Goal: Task Accomplishment & Management: Manage account settings

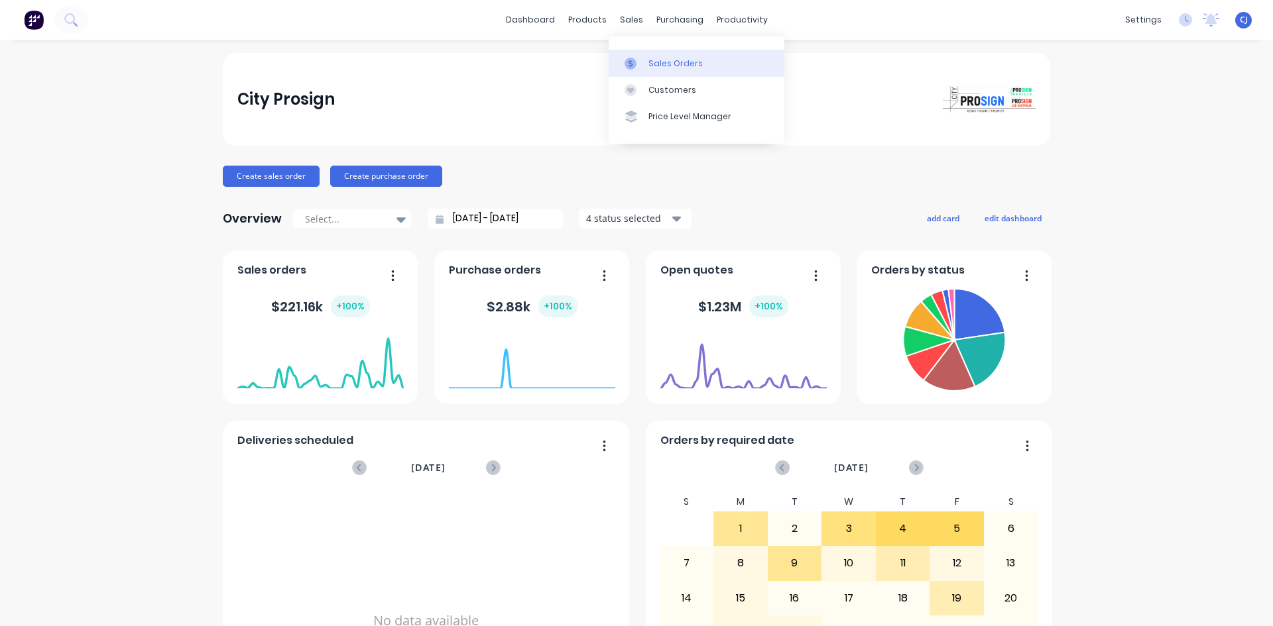
click at [628, 59] on icon at bounding box center [630, 64] width 12 height 12
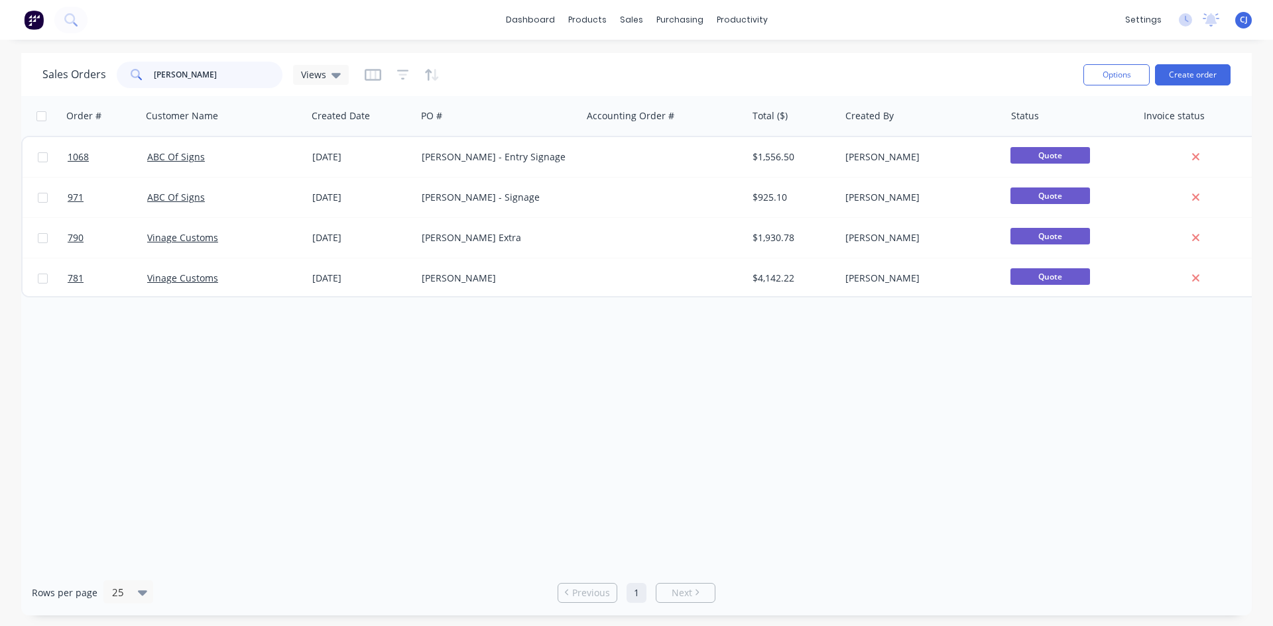
click at [185, 74] on input "[PERSON_NAME]" at bounding box center [218, 75] width 129 height 27
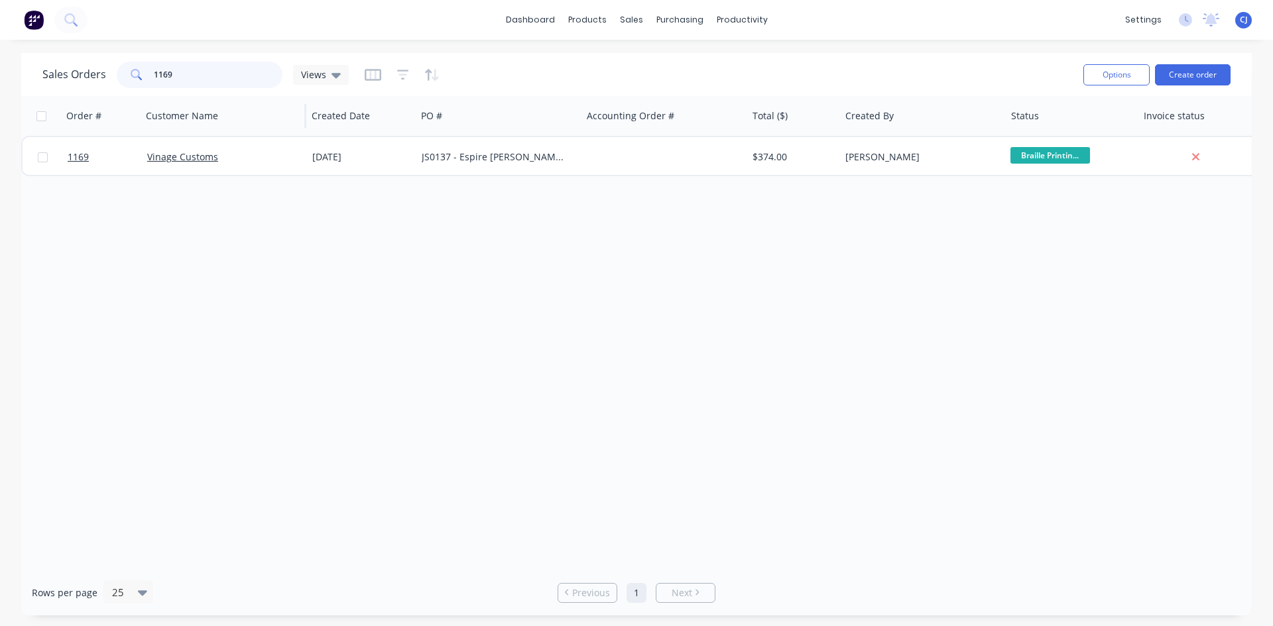
type input "1169"
click at [255, 157] on div "Vinage Customs" at bounding box center [220, 156] width 147 height 13
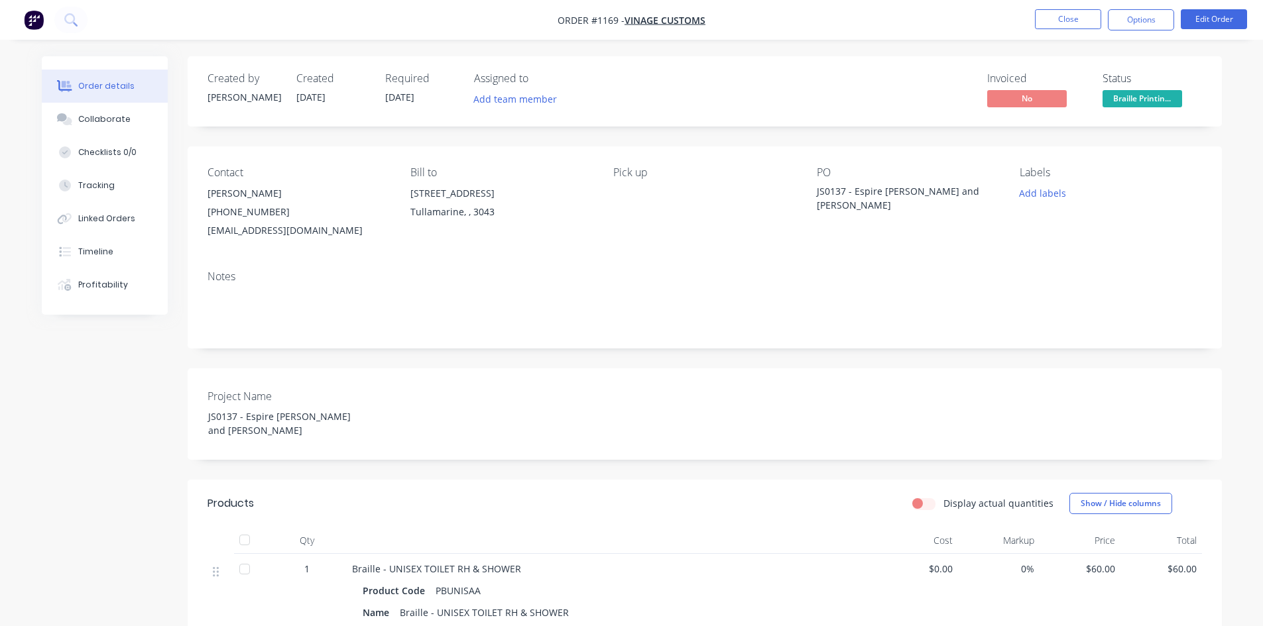
click at [1122, 101] on span "Braille Printin..." at bounding box center [1142, 98] width 80 height 17
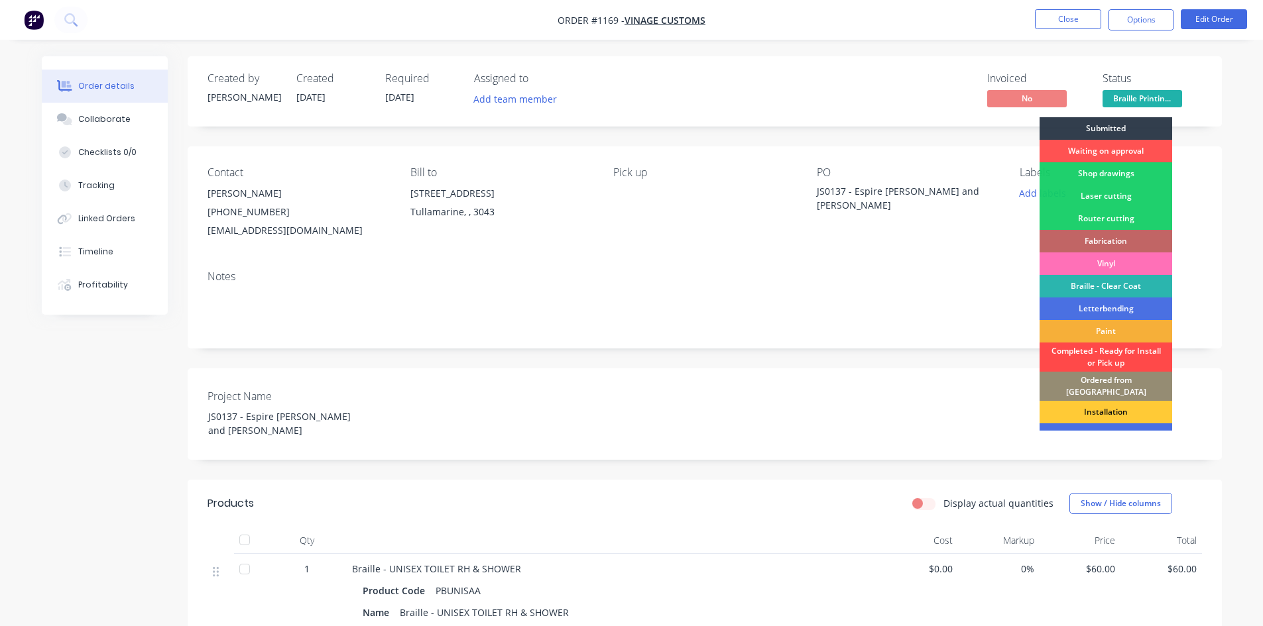
click at [1100, 361] on div "Completed - Ready for Install or Pick up" at bounding box center [1105, 357] width 133 height 29
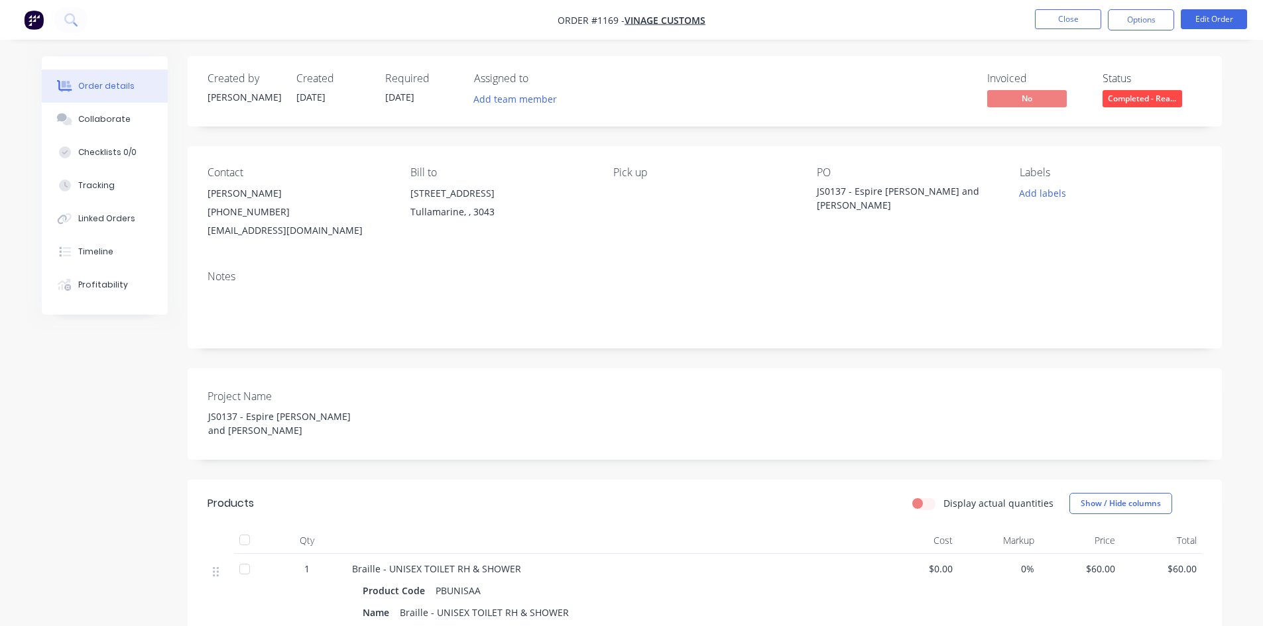
click at [1146, 34] on nav "Order #1169 - Vinage Customs Close Options Edit Order" at bounding box center [631, 20] width 1263 height 40
click at [1138, 19] on button "Options" at bounding box center [1141, 19] width 66 height 21
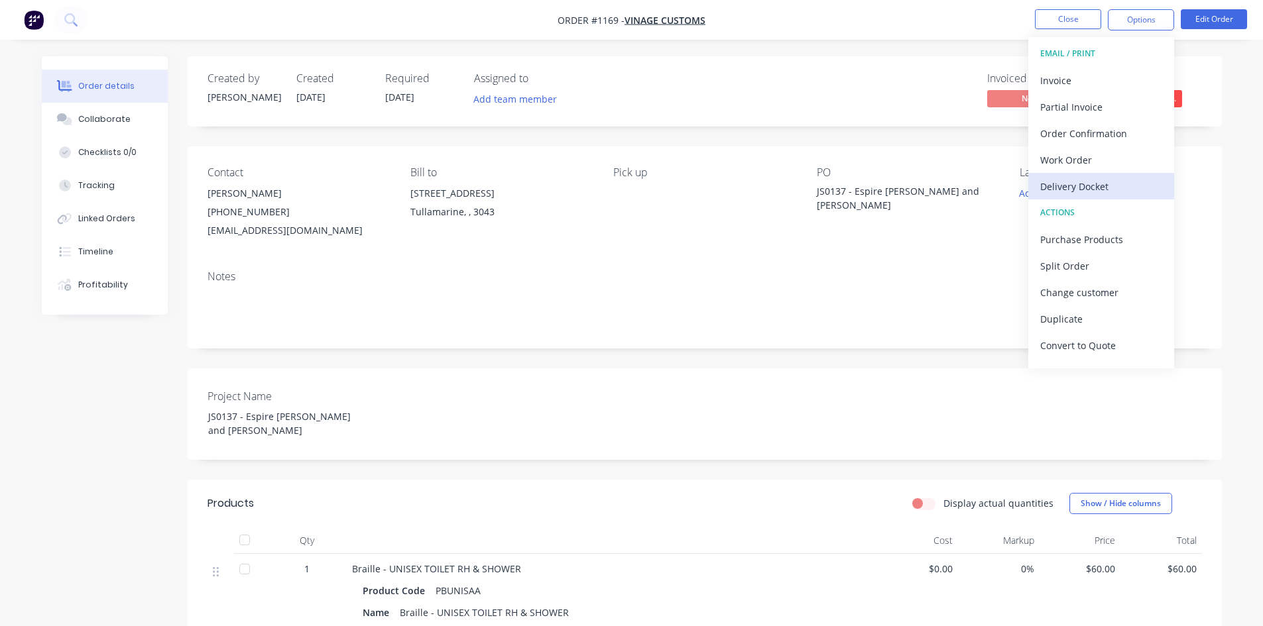
click at [1075, 191] on div "Delivery Docket" at bounding box center [1101, 186] width 122 height 19
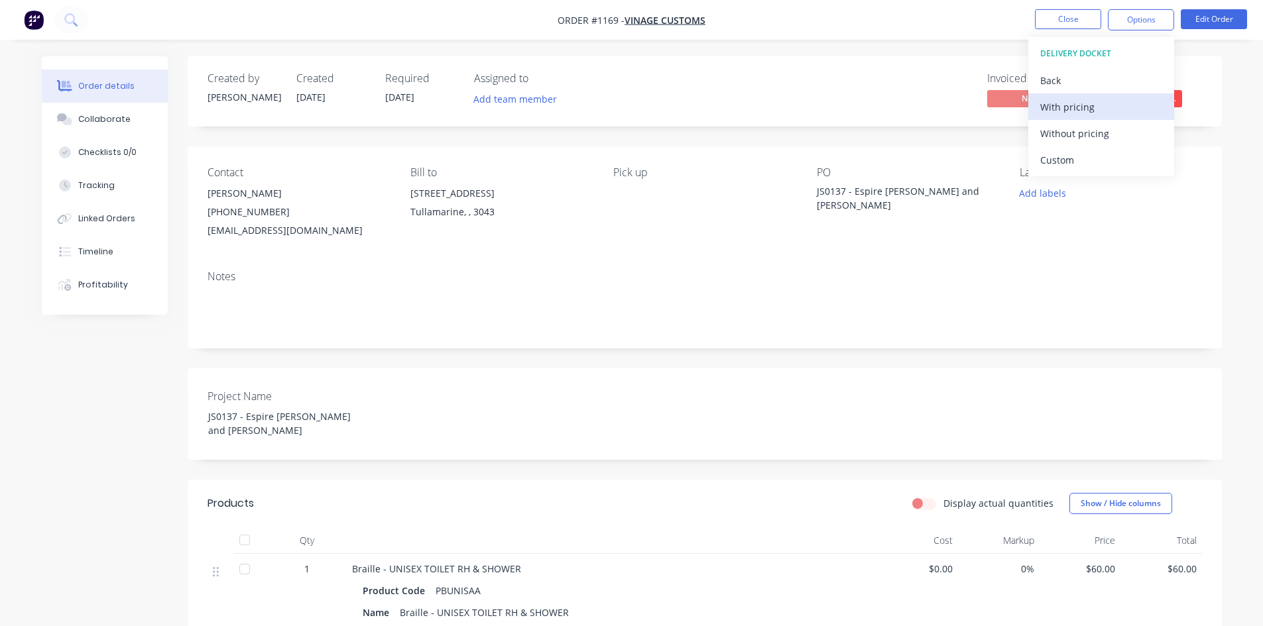
click at [1094, 107] on div "With pricing" at bounding box center [1101, 106] width 122 height 19
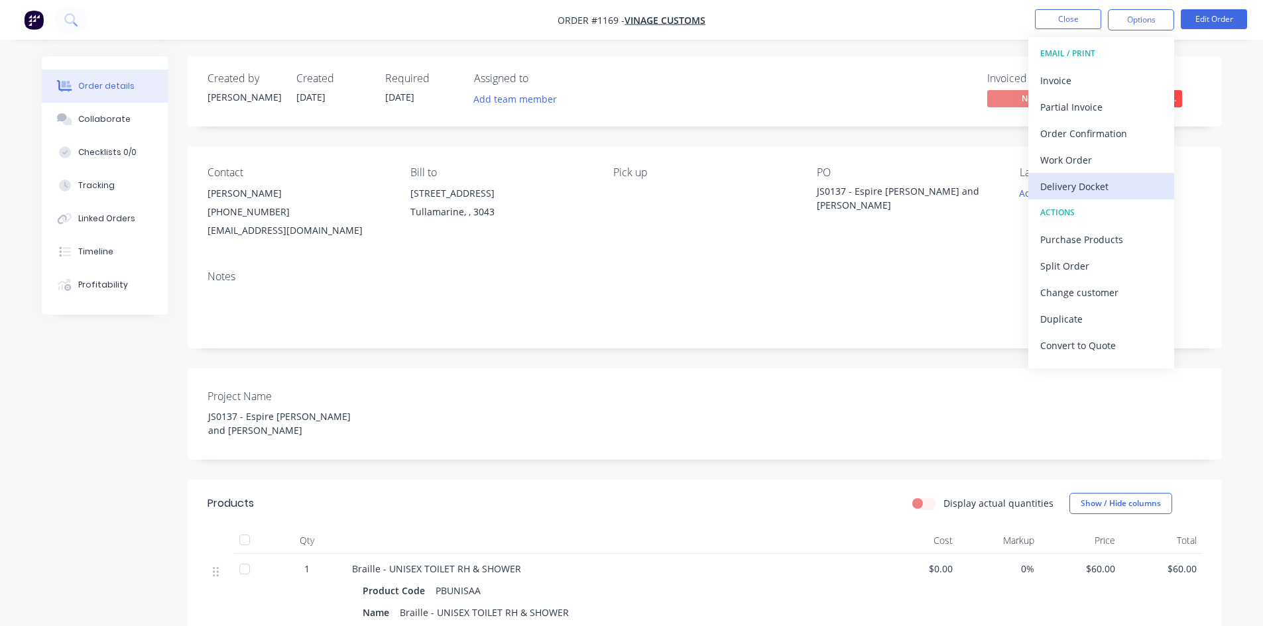
click at [1082, 190] on div "Delivery Docket" at bounding box center [1101, 186] width 122 height 19
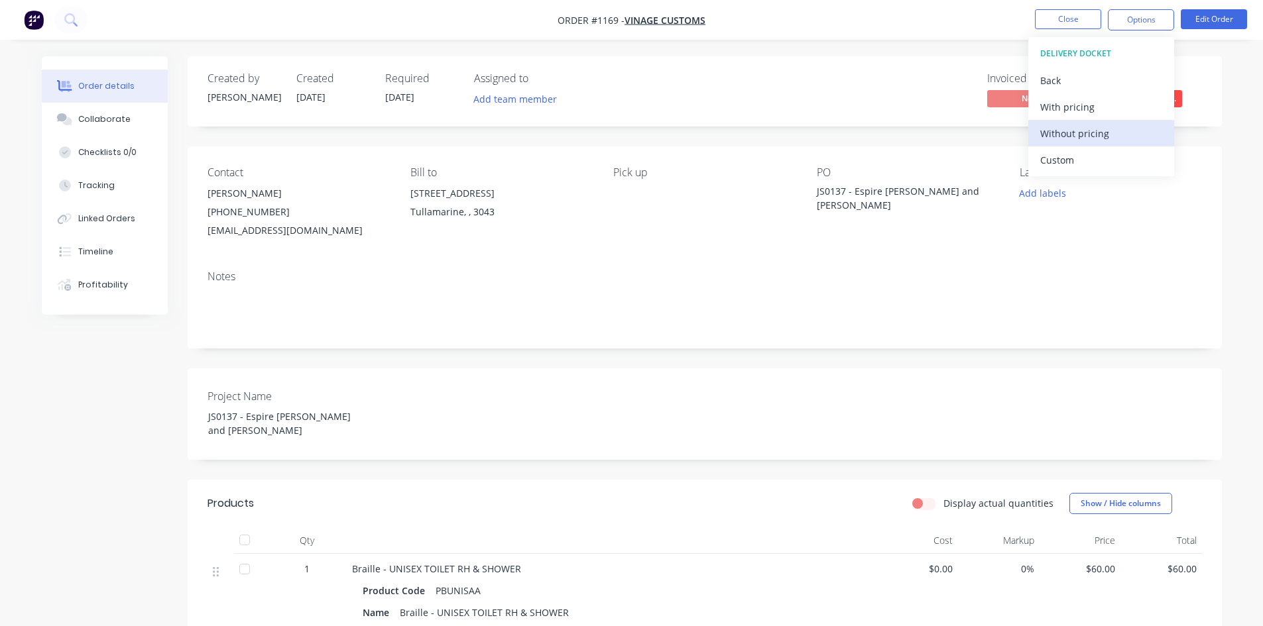
click at [1093, 137] on div "Without pricing" at bounding box center [1101, 133] width 122 height 19
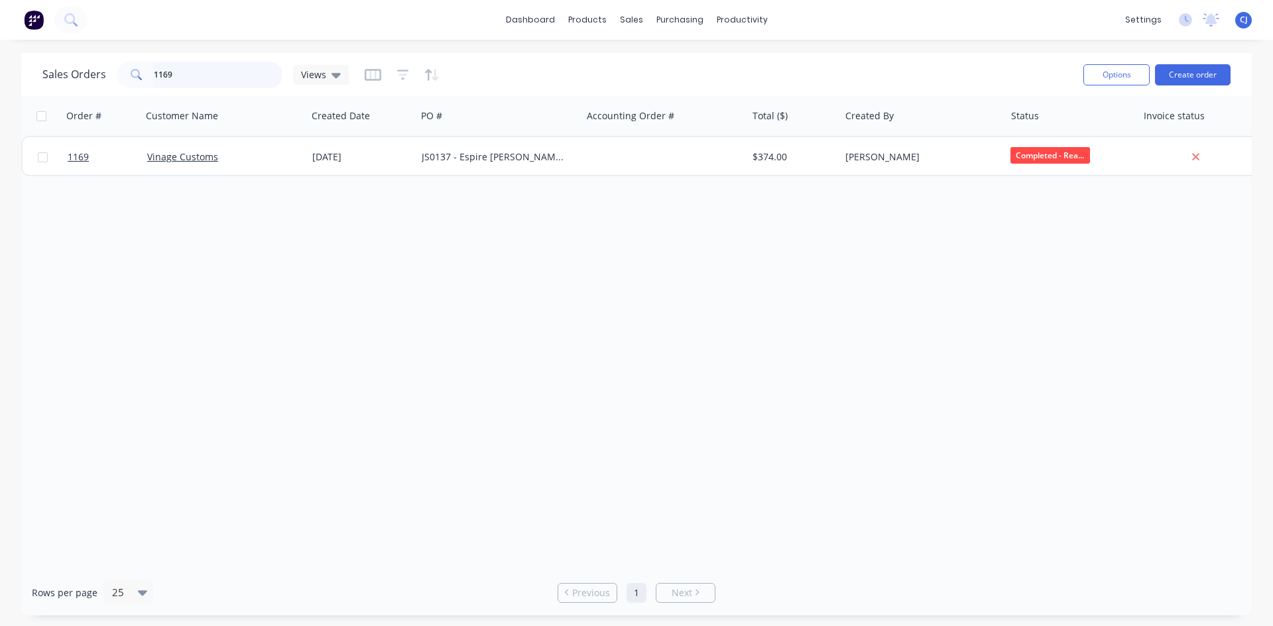
click at [171, 73] on input "1169" at bounding box center [218, 75] width 129 height 27
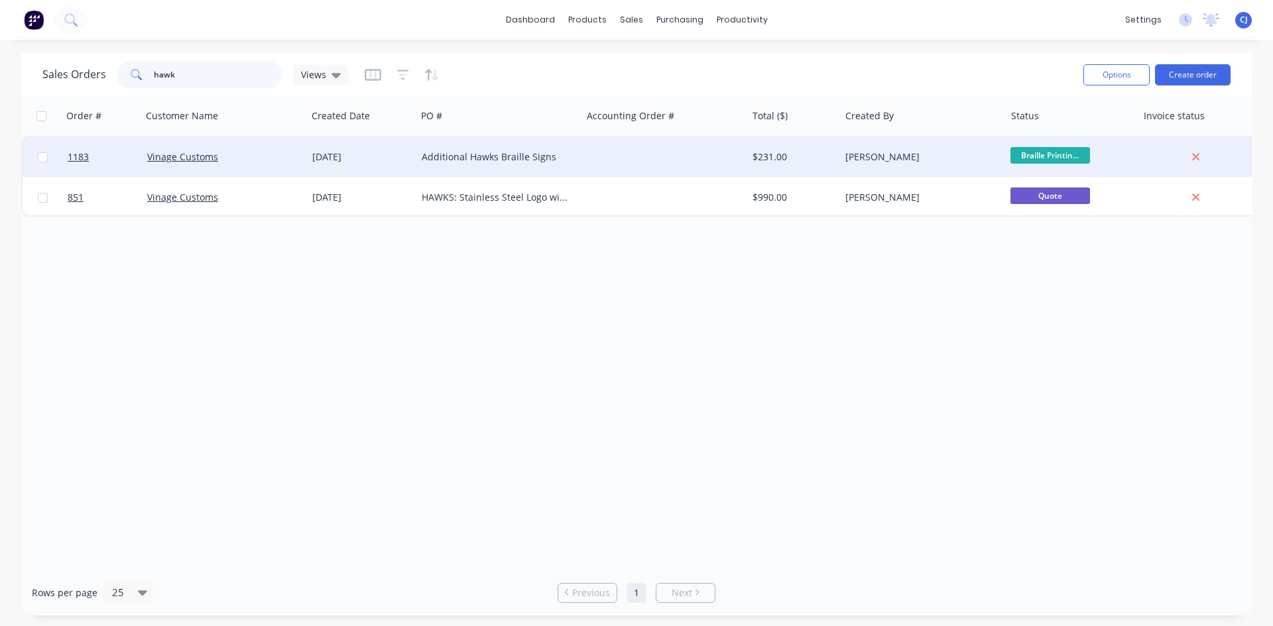
type input "hawk"
click at [672, 158] on div at bounding box center [663, 157] width 165 height 40
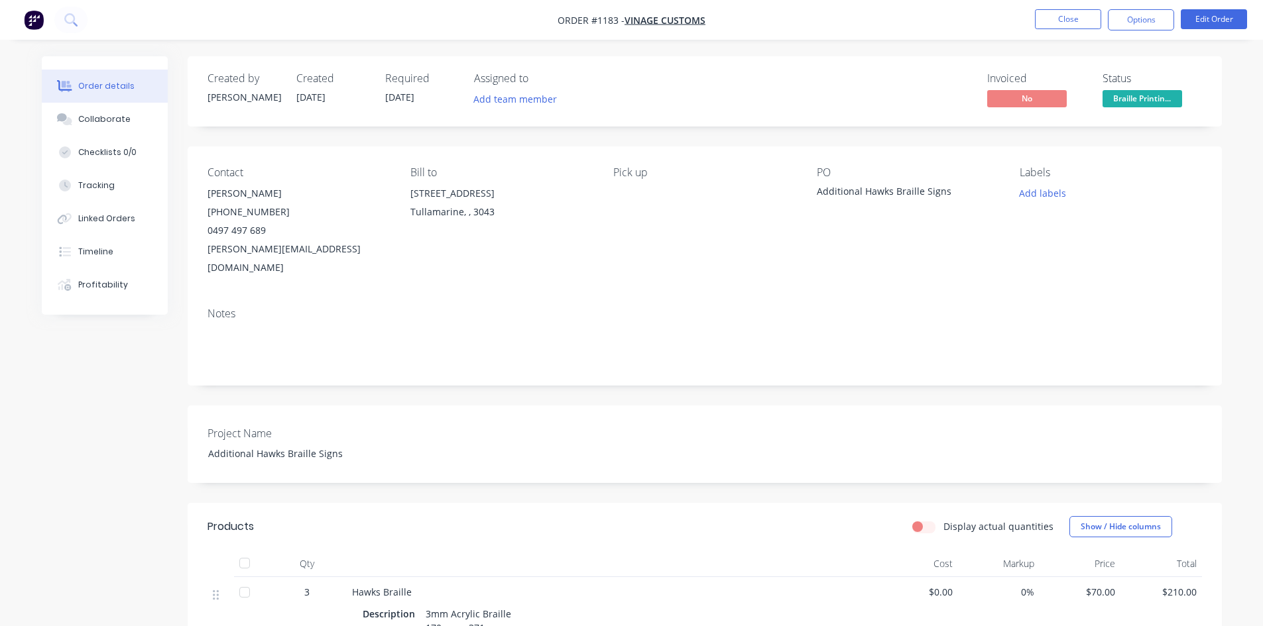
click at [1128, 100] on span "Braille Printin..." at bounding box center [1142, 98] width 80 height 17
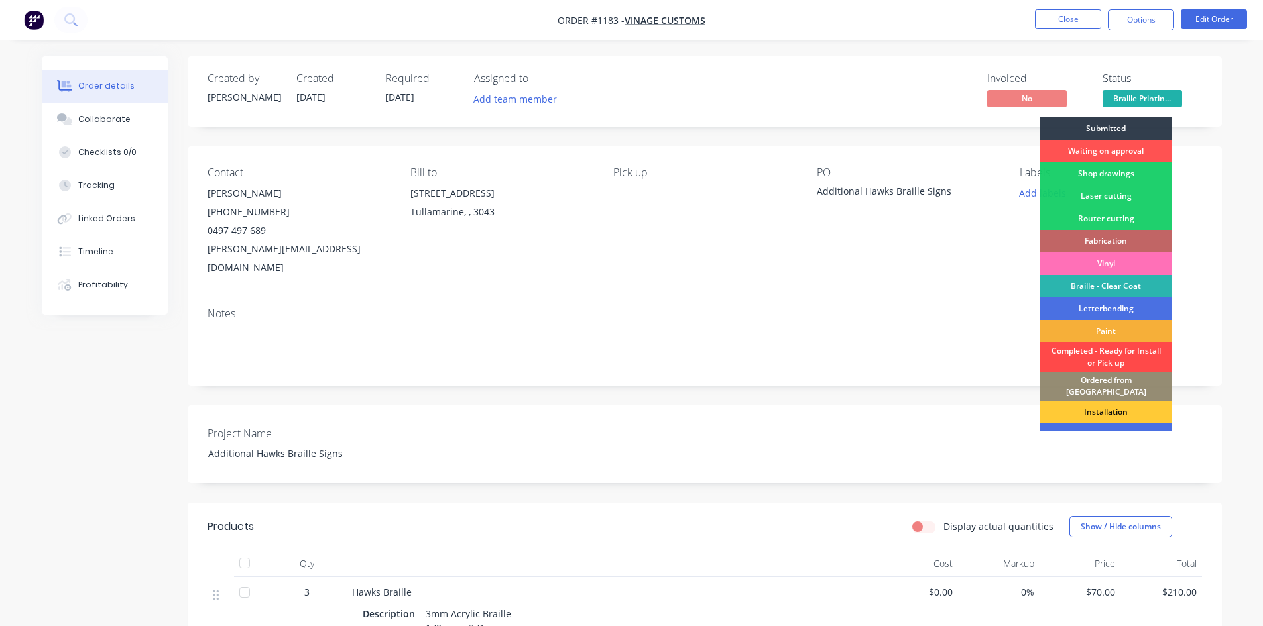
click at [1065, 347] on div "Completed - Ready for Install or Pick up" at bounding box center [1105, 357] width 133 height 29
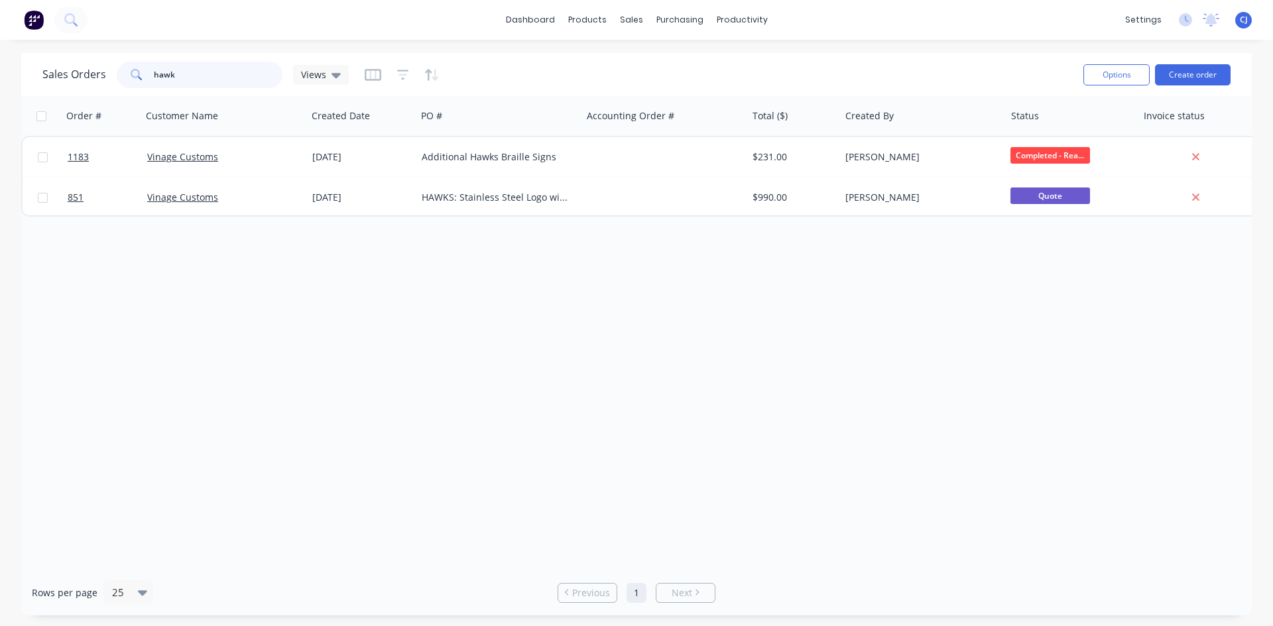
click at [167, 78] on input "hawk" at bounding box center [218, 75] width 129 height 27
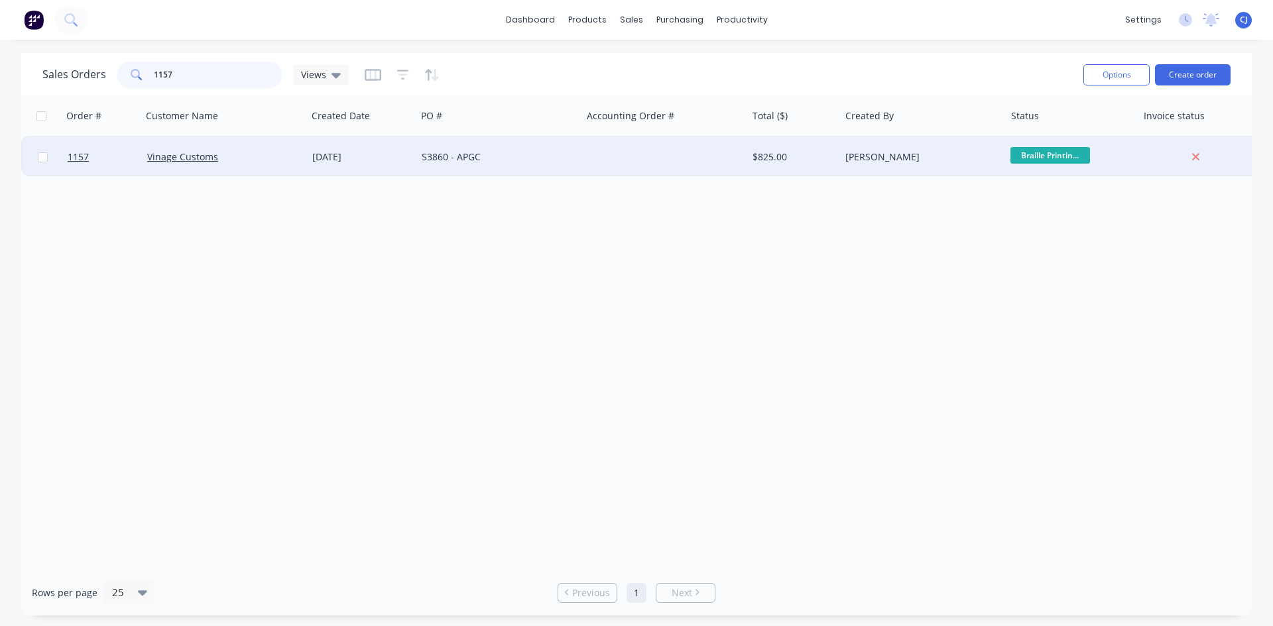
type input "1157"
click at [430, 165] on div "S3860 - APGC" at bounding box center [498, 157] width 165 height 40
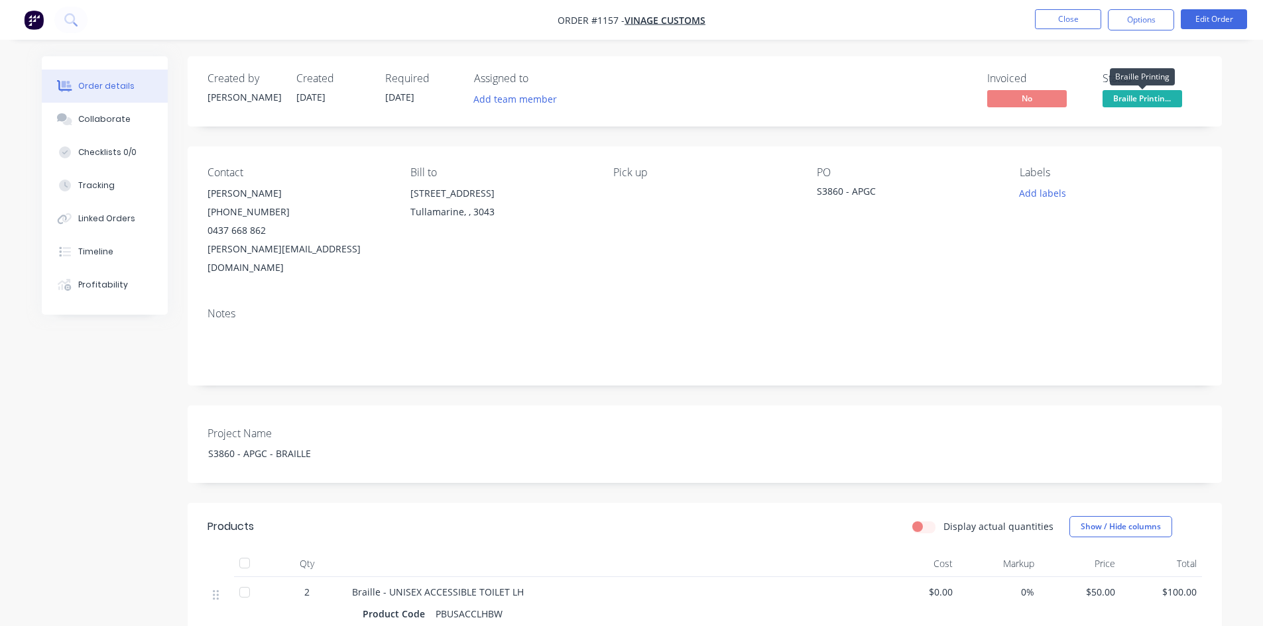
click at [1167, 91] on span "Braille Printin..." at bounding box center [1142, 98] width 80 height 17
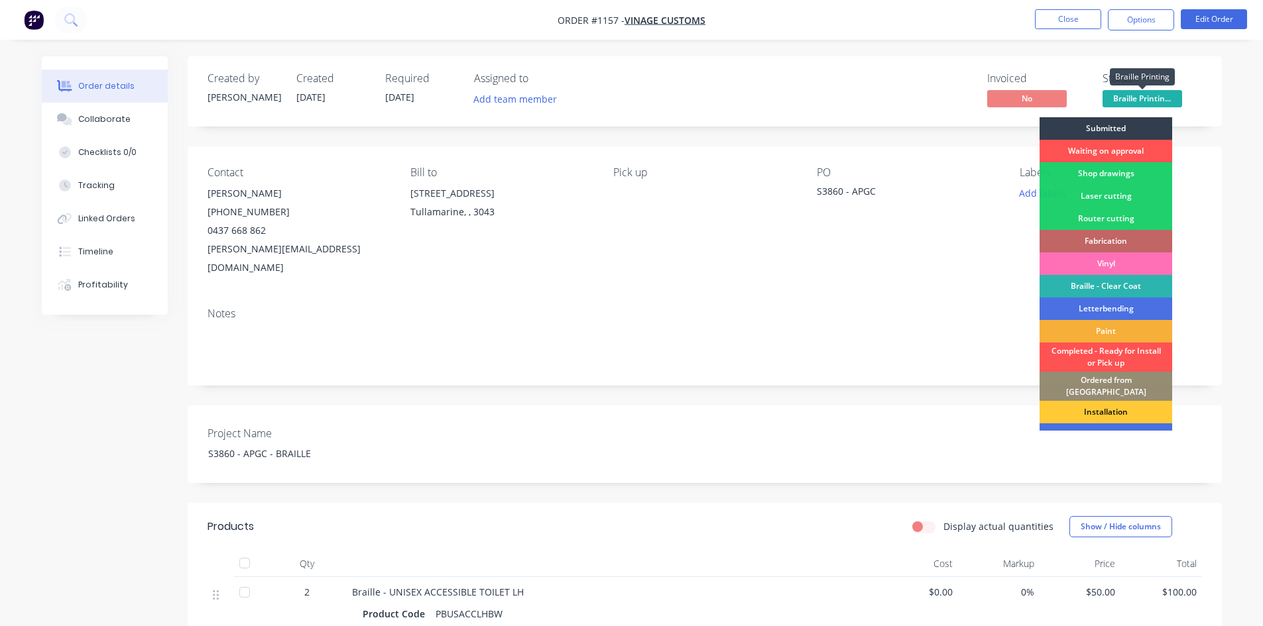
click at [1167, 91] on span "Braille Printin..." at bounding box center [1142, 98] width 80 height 17
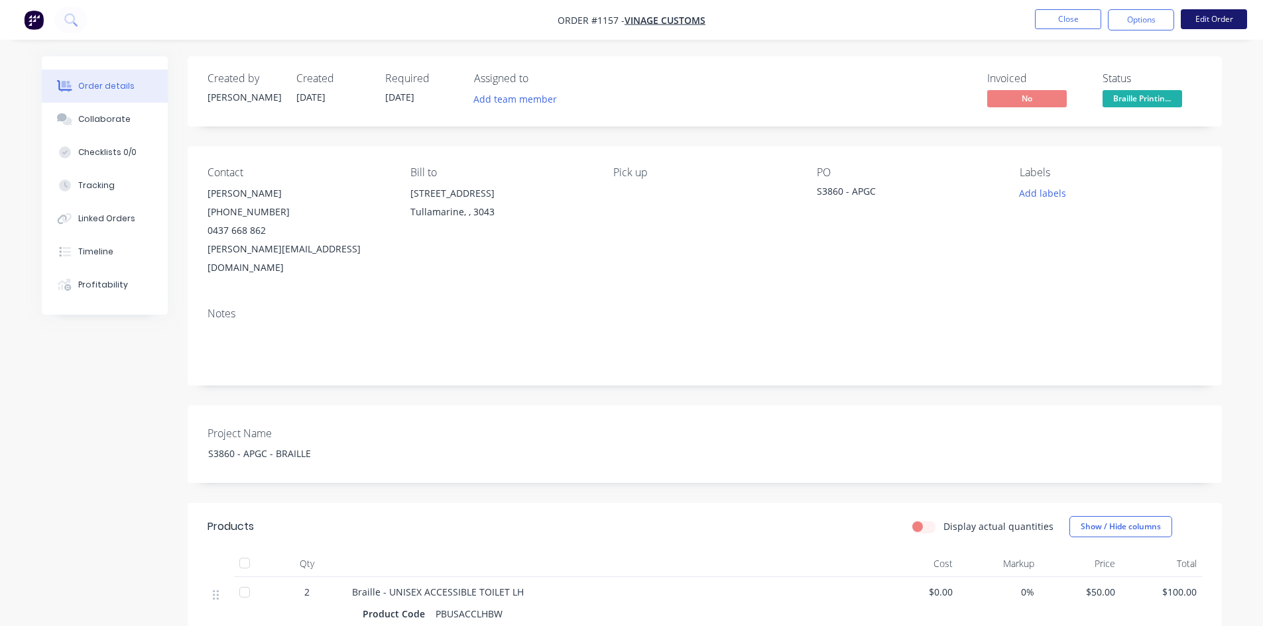
click at [1213, 17] on button "Edit Order" at bounding box center [1214, 19] width 66 height 20
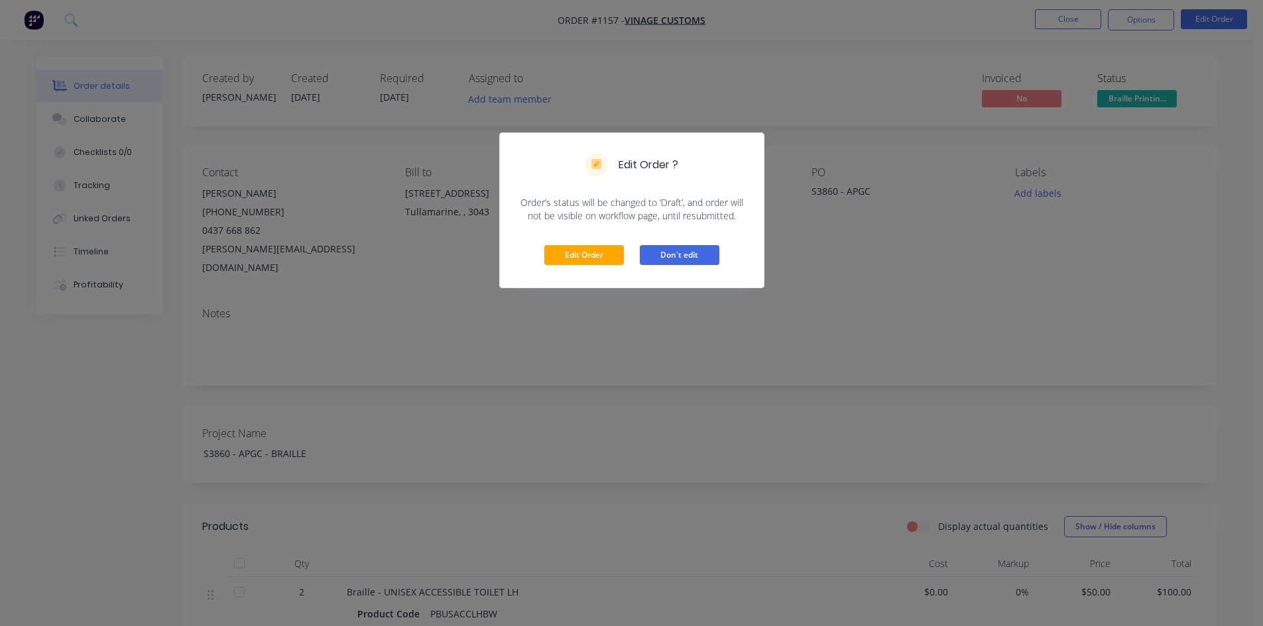
click at [648, 257] on button "Don't edit" at bounding box center [680, 255] width 80 height 20
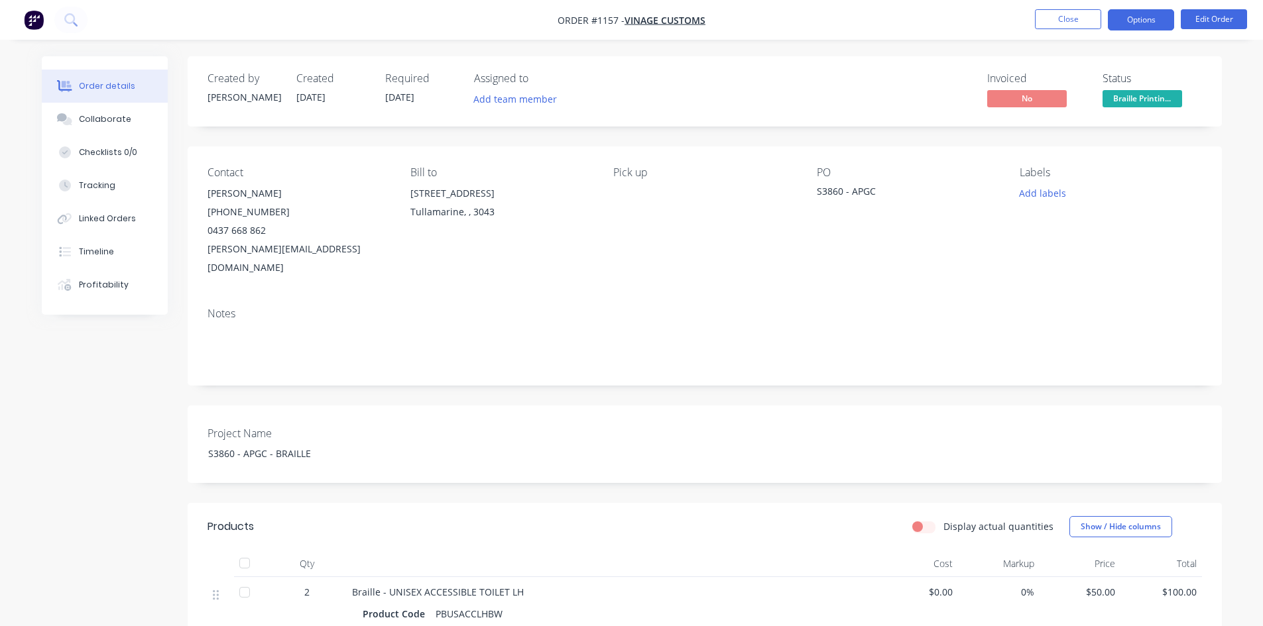
click at [1132, 10] on button "Options" at bounding box center [1141, 19] width 66 height 21
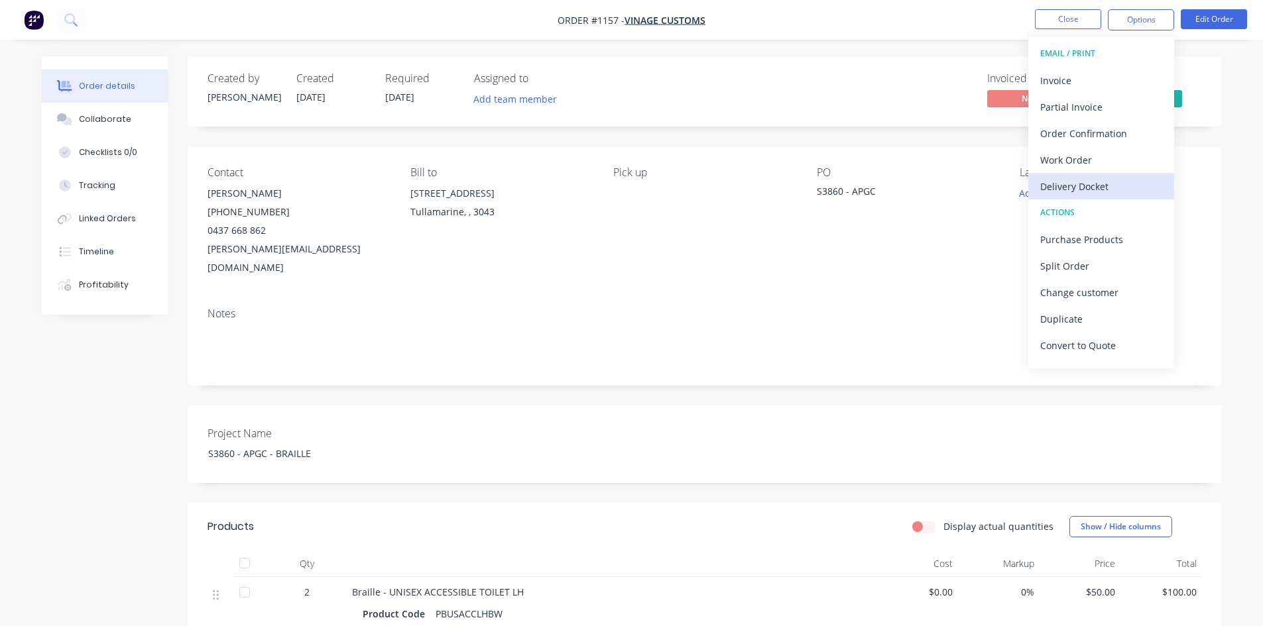
click at [1081, 176] on button "Delivery Docket" at bounding box center [1101, 186] width 146 height 27
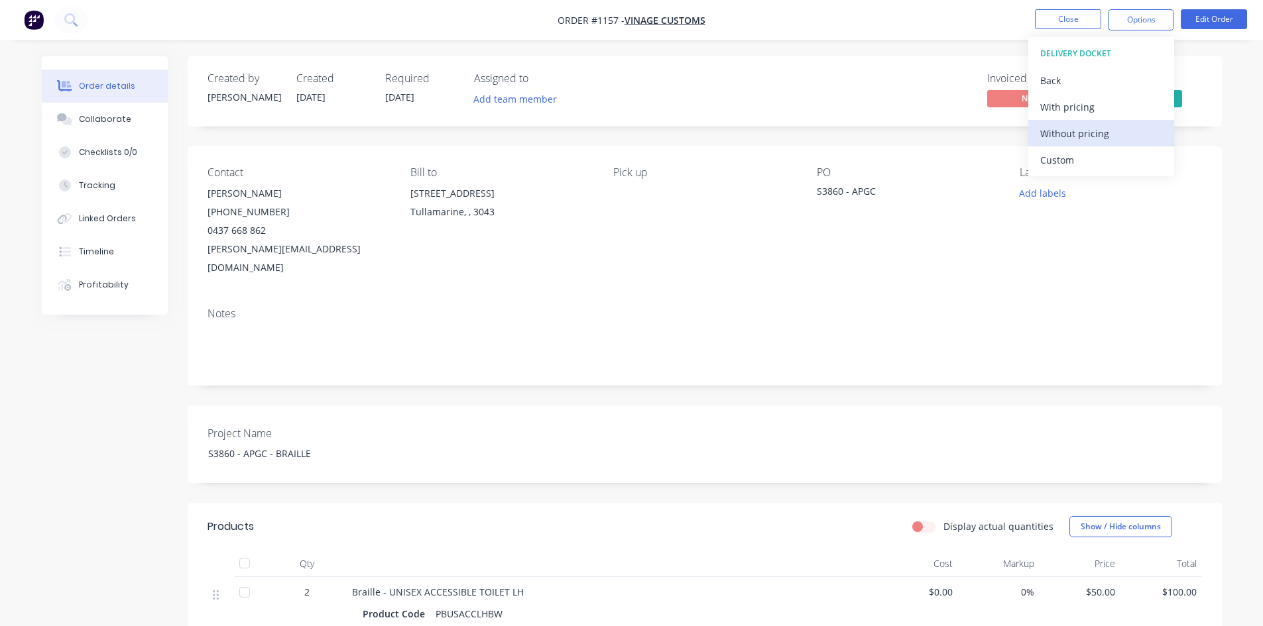
click at [1087, 139] on div "Without pricing" at bounding box center [1101, 133] width 122 height 19
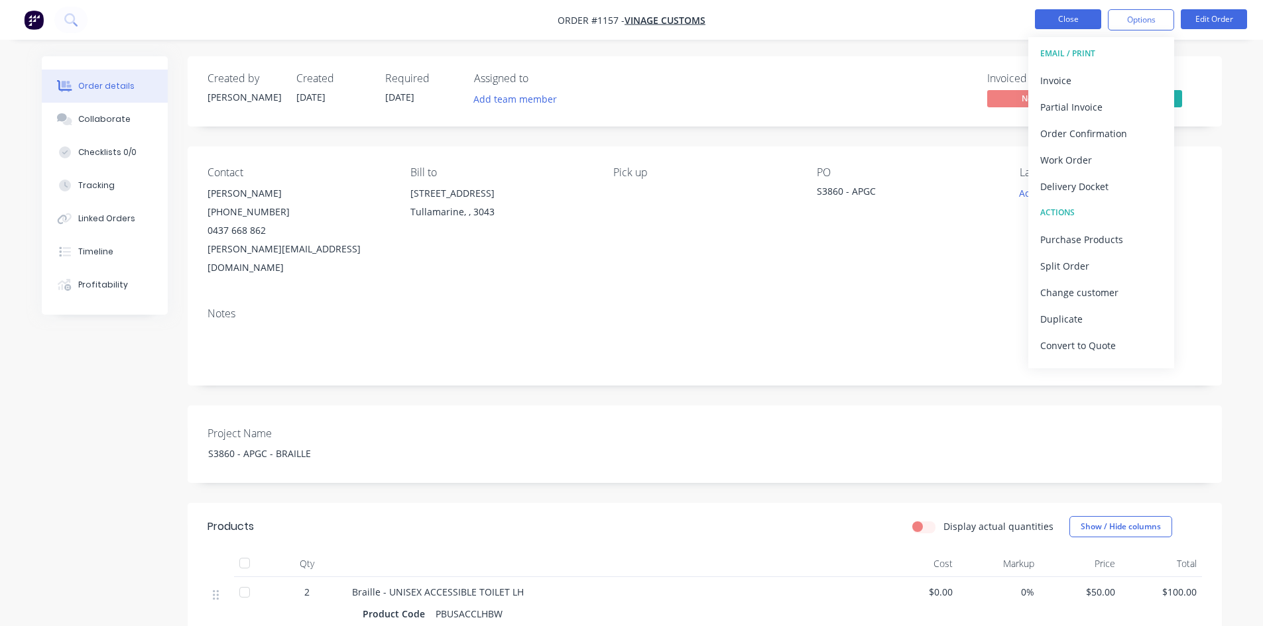
click at [1073, 25] on button "Close" at bounding box center [1068, 19] width 66 height 20
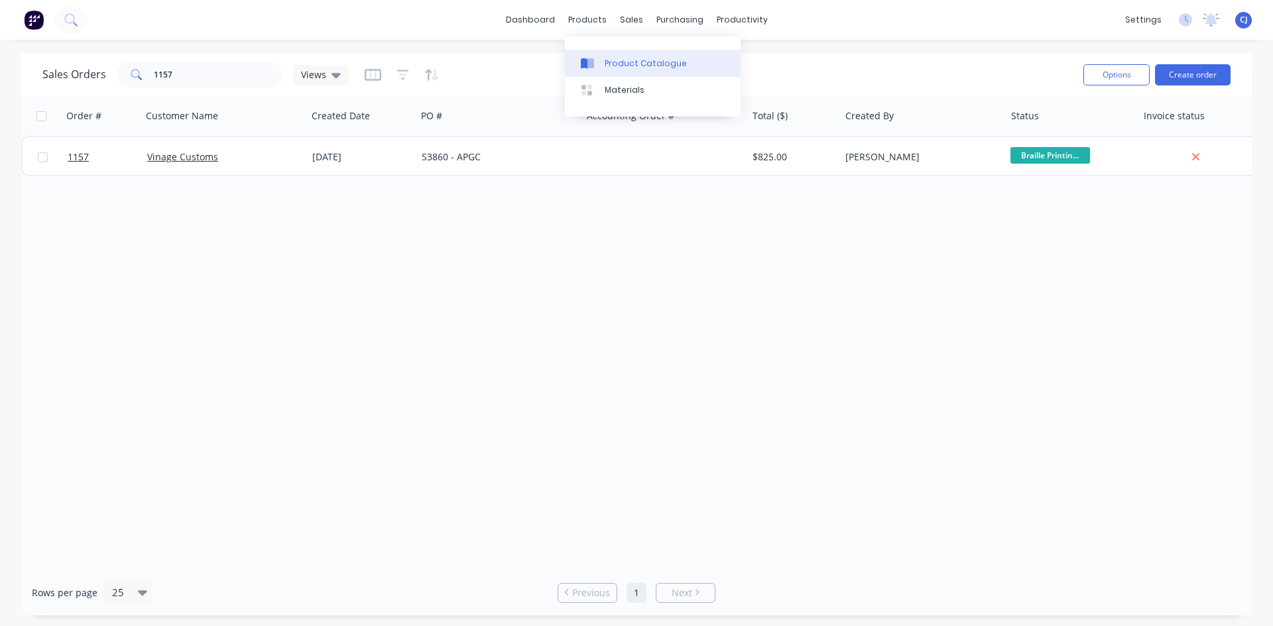
click at [652, 66] on div "Product Catalogue" at bounding box center [646, 64] width 82 height 12
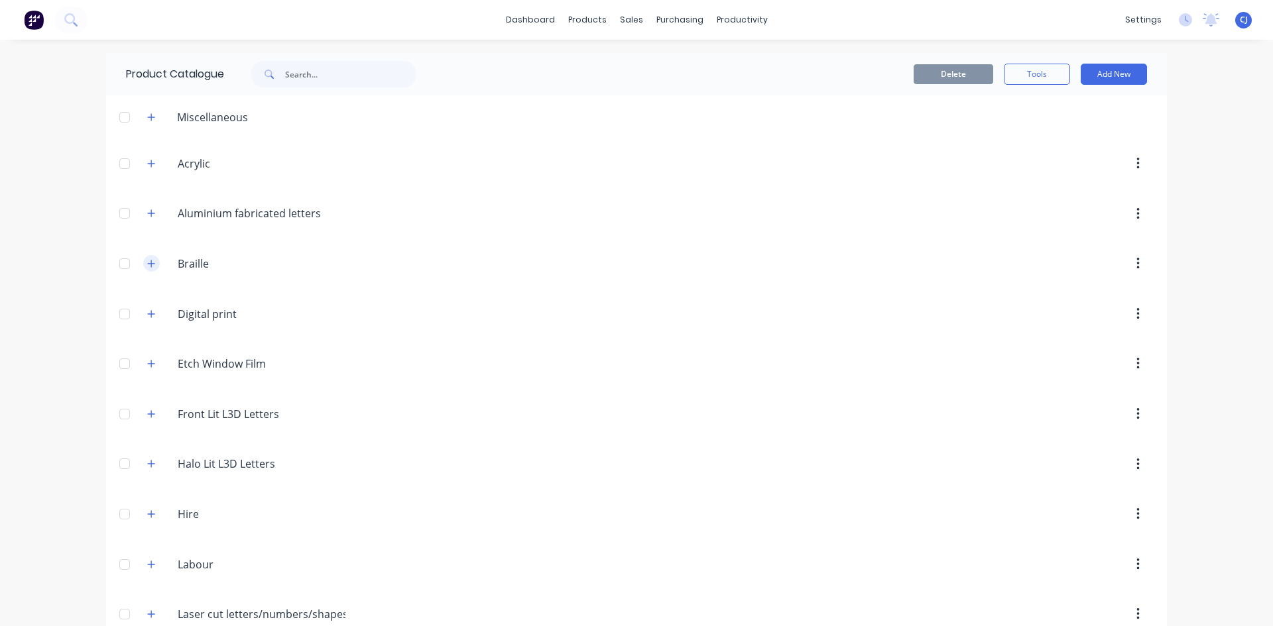
click at [148, 264] on icon "button" at bounding box center [151, 263] width 7 height 7
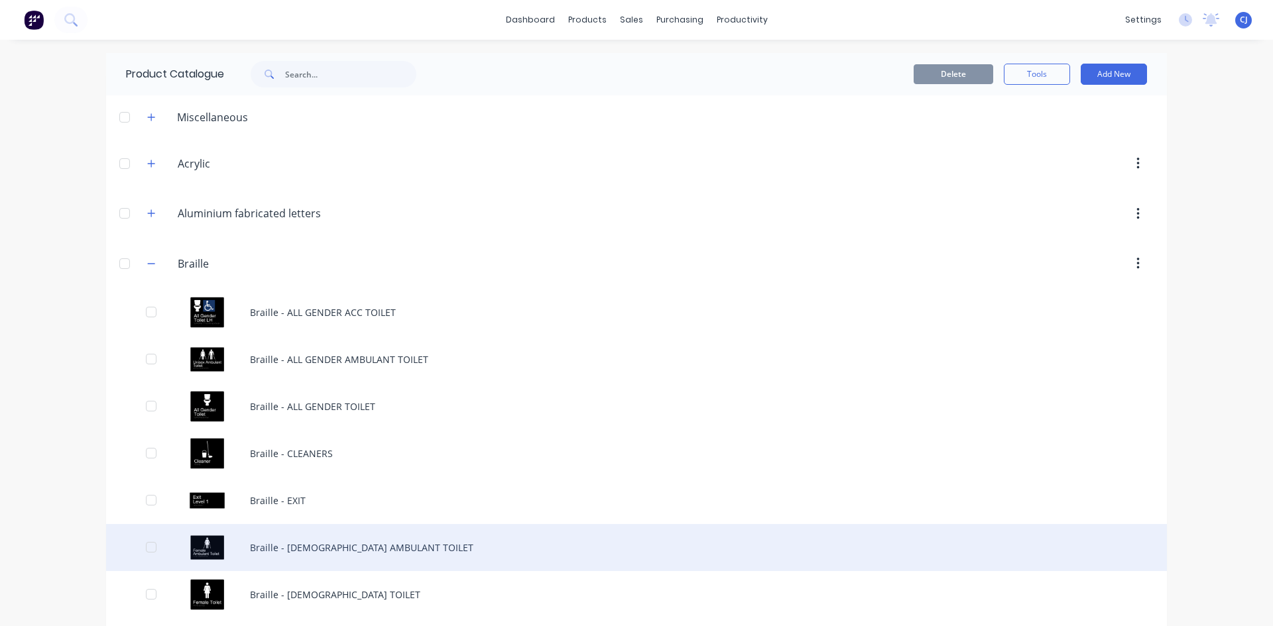
click at [321, 556] on div "Braille - [DEMOGRAPHIC_DATA] AMBULANT TOILET" at bounding box center [636, 547] width 1061 height 47
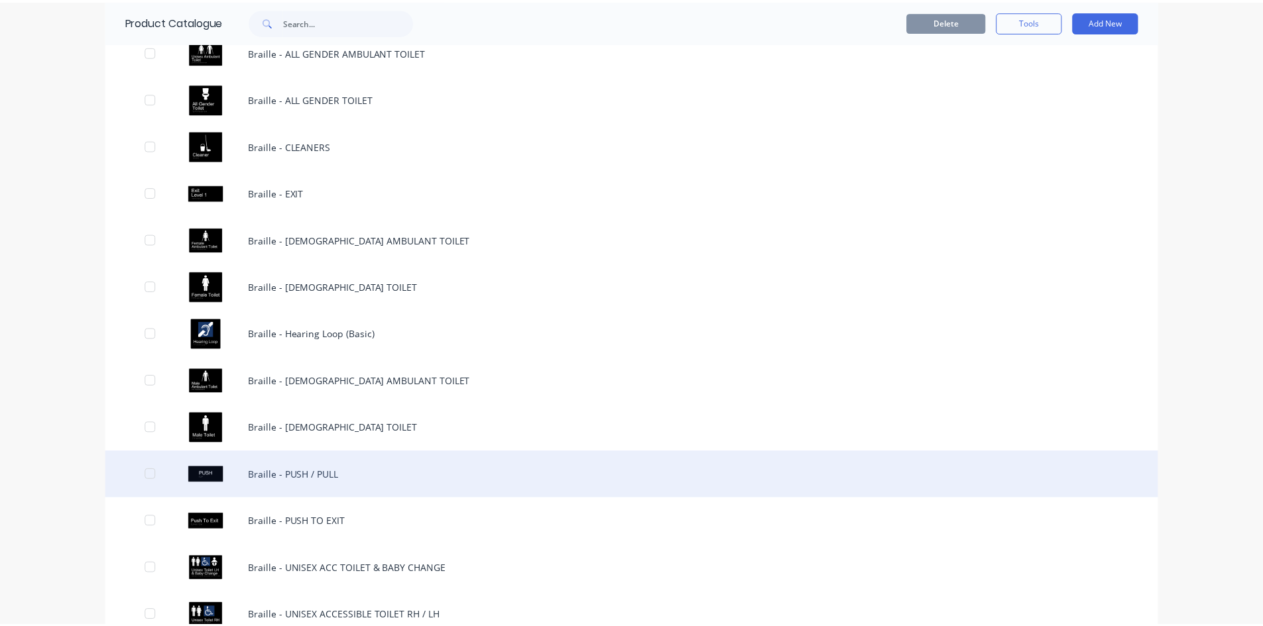
scroll to position [331, 0]
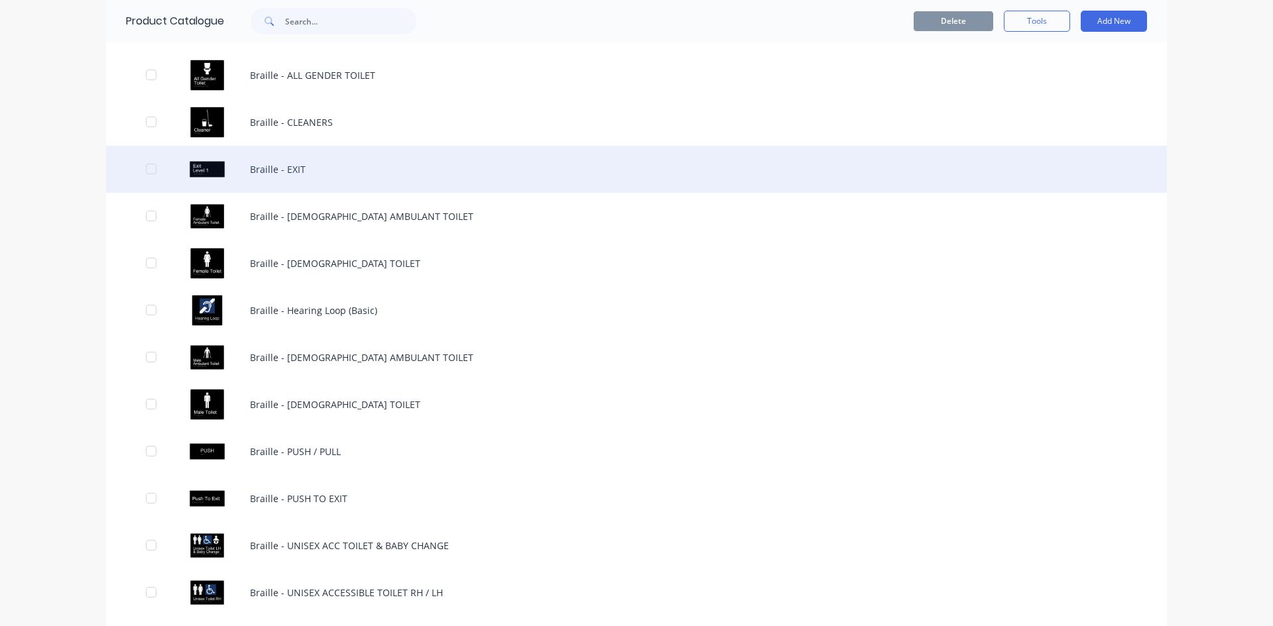
click at [297, 170] on div "Braille - EXIT" at bounding box center [636, 169] width 1061 height 47
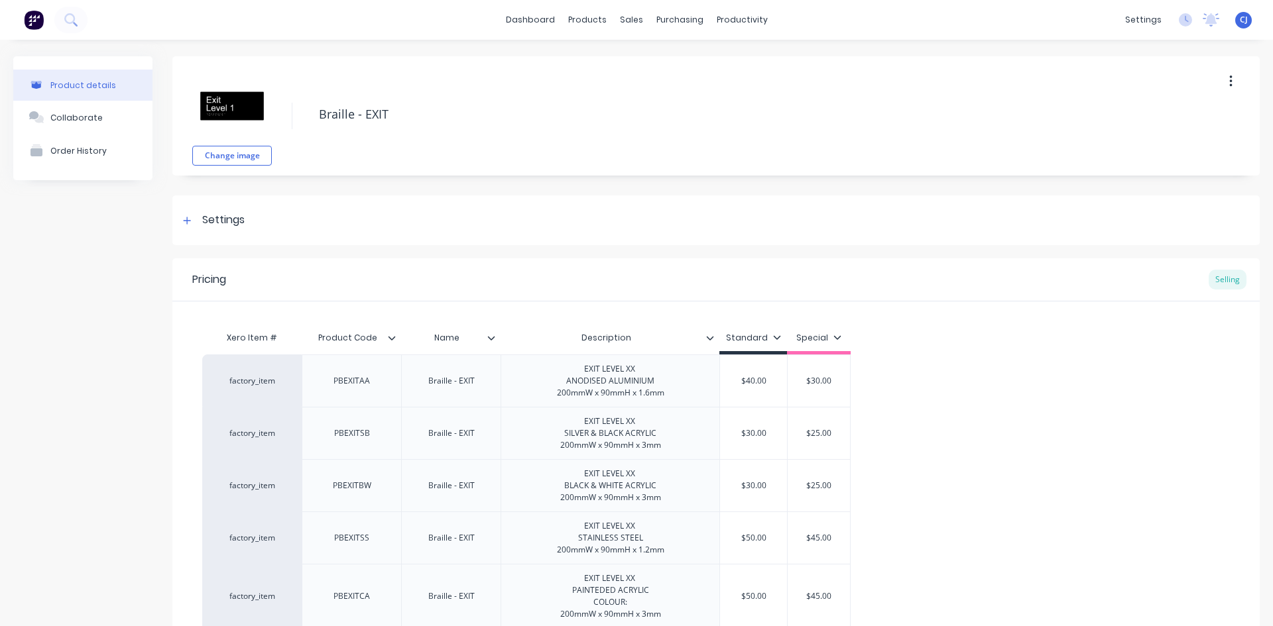
type textarea "x"
click at [32, 17] on img at bounding box center [34, 20] width 20 height 20
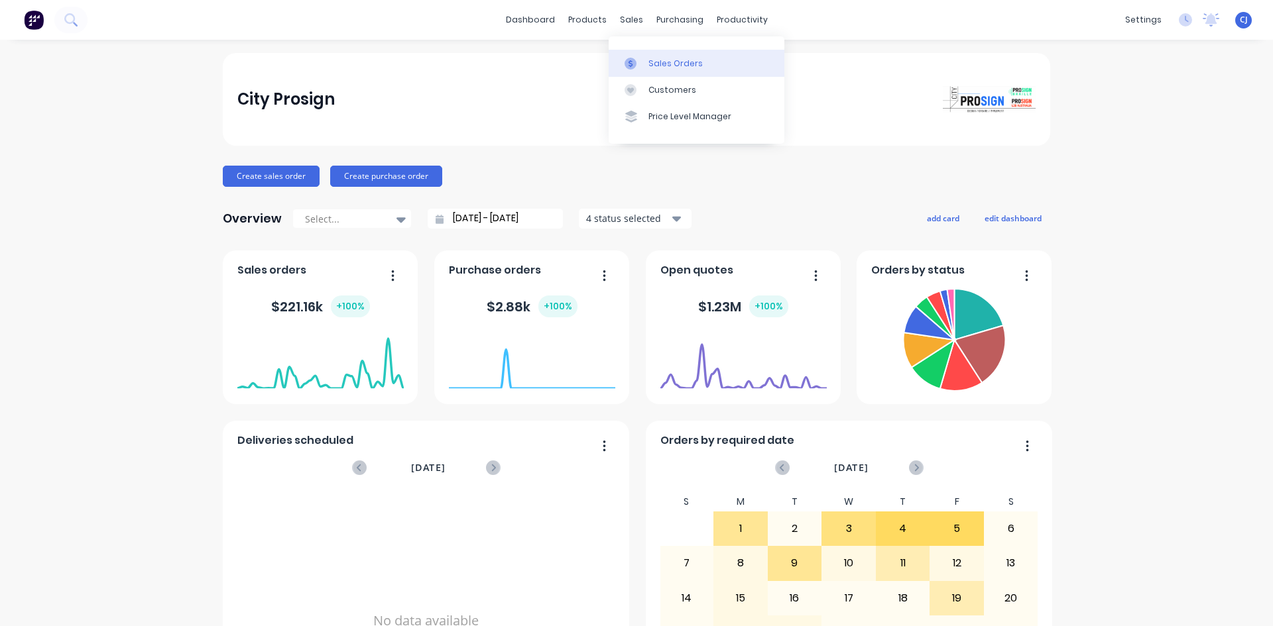
click at [639, 60] on div at bounding box center [634, 64] width 20 height 12
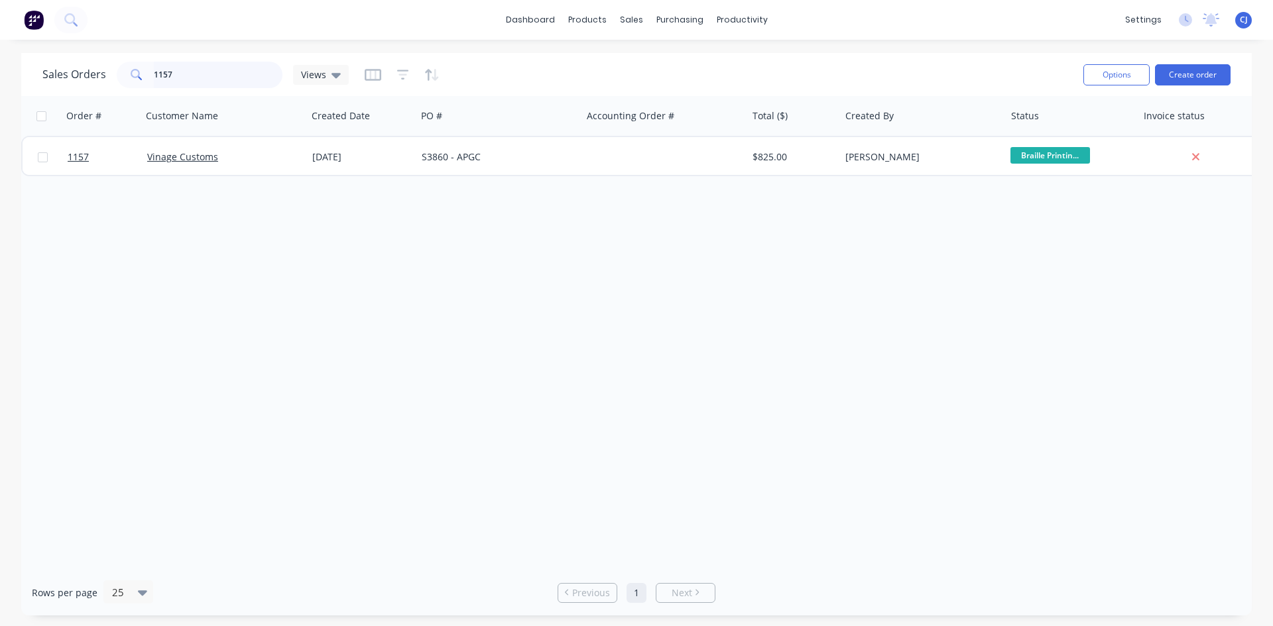
click at [172, 78] on input "1157" at bounding box center [218, 75] width 129 height 27
type input "l"
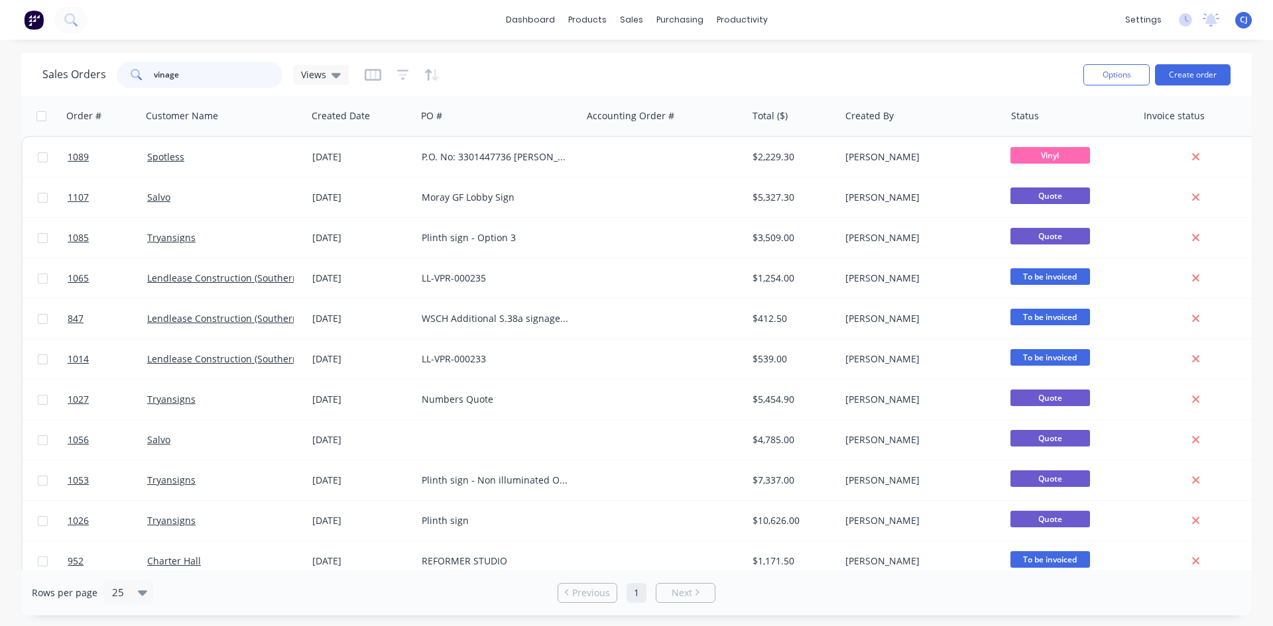
type input "vinage"
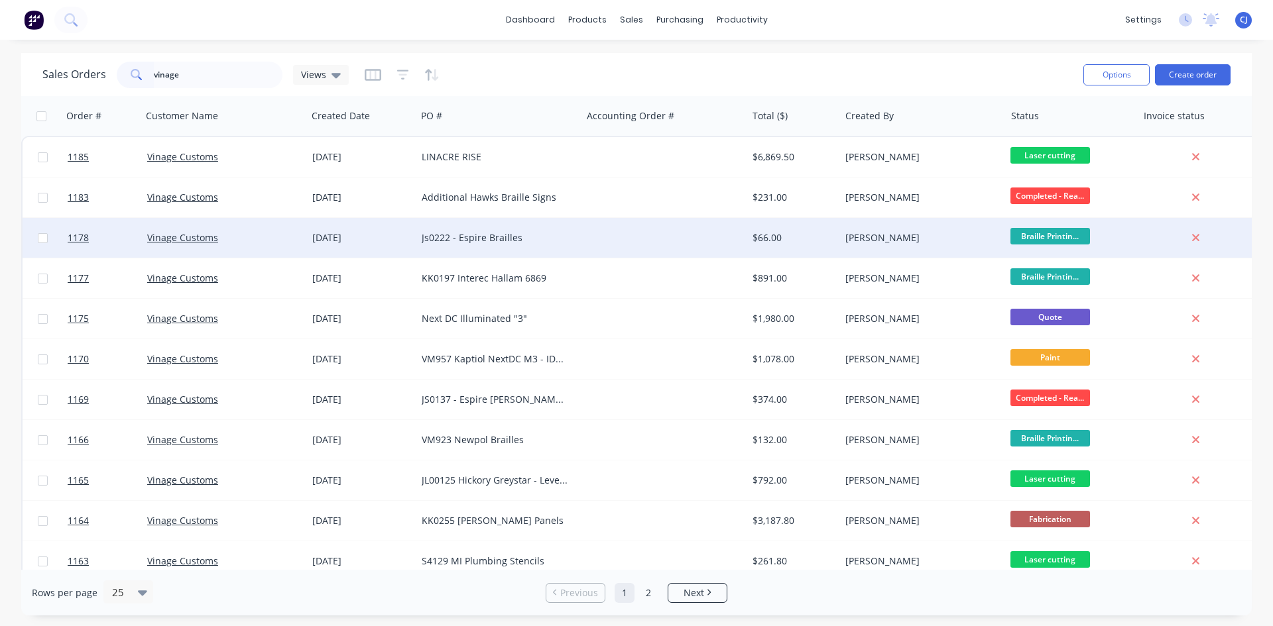
click at [489, 237] on div "Js0222 - Espire Brailles" at bounding box center [495, 237] width 147 height 13
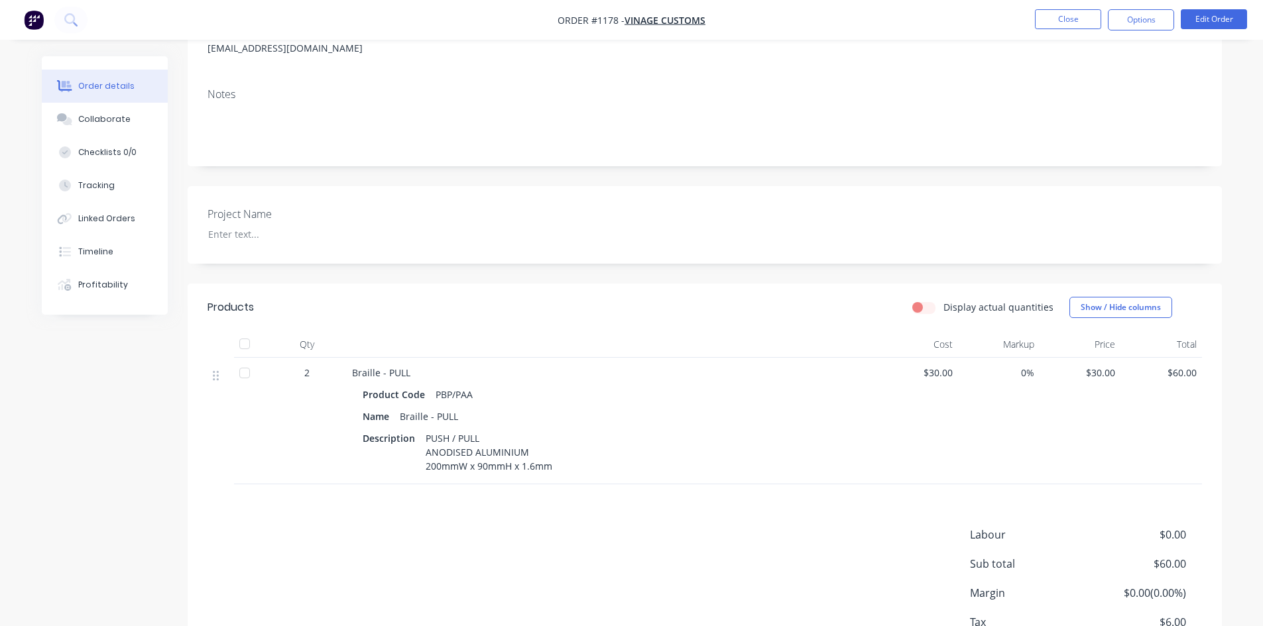
scroll to position [199, 0]
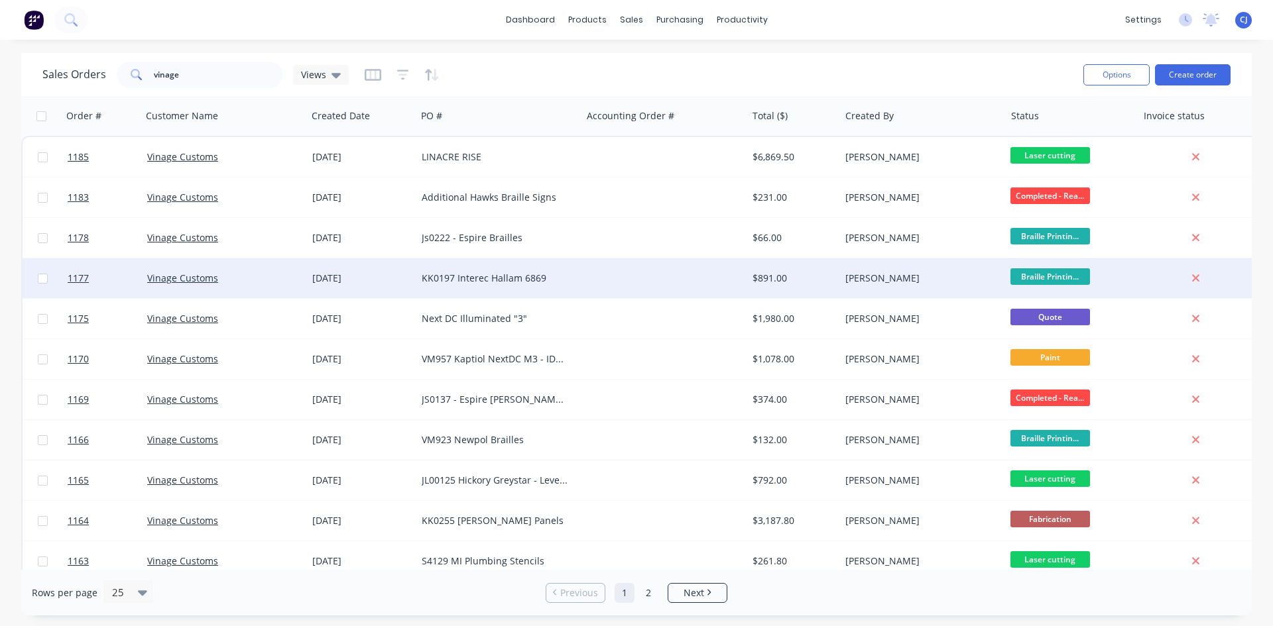
click at [471, 274] on div "KK0197 Interec Hallam 6869" at bounding box center [495, 278] width 147 height 13
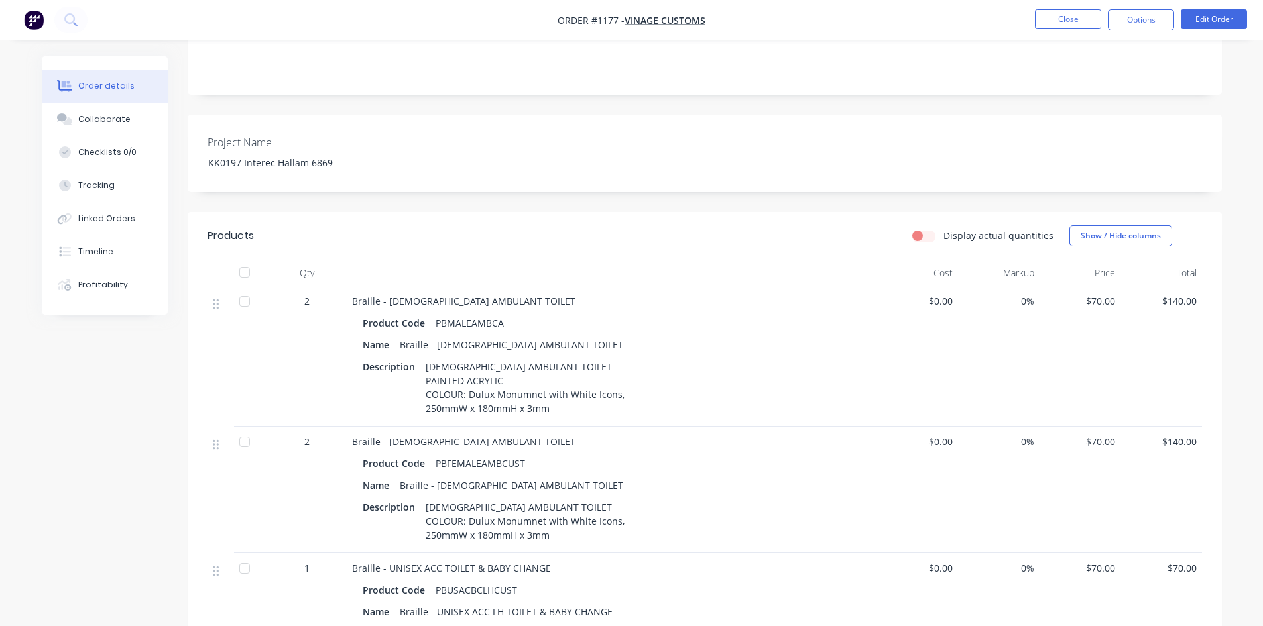
scroll to position [265, 0]
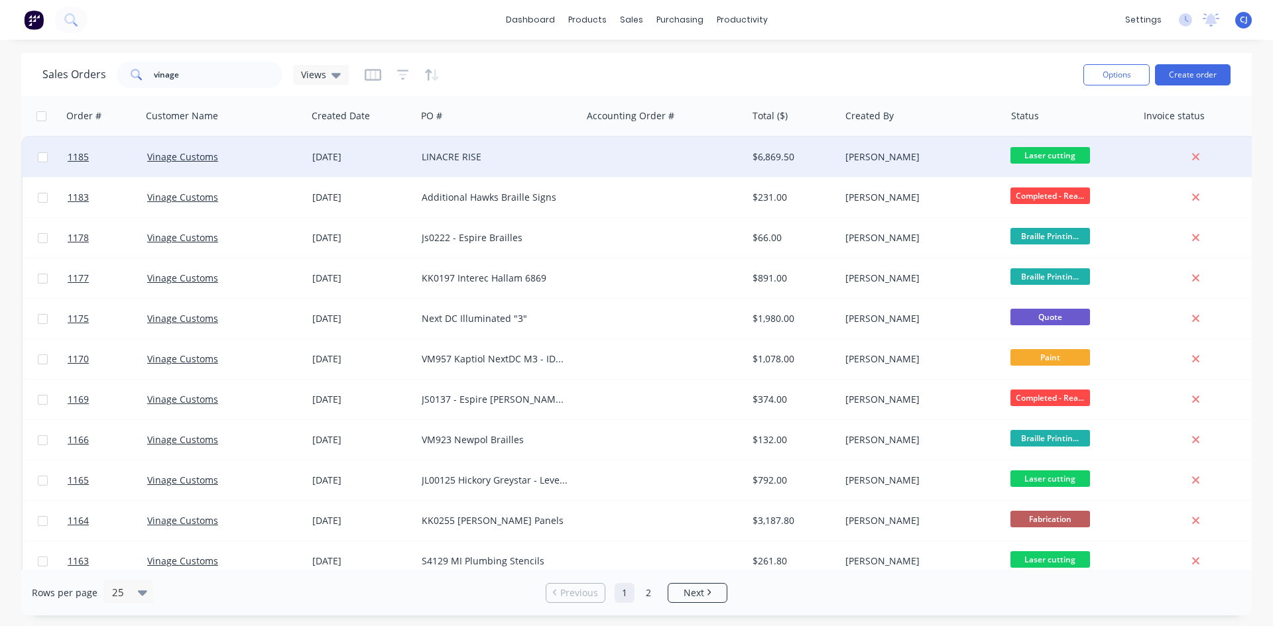
click at [643, 166] on div at bounding box center [663, 157] width 165 height 40
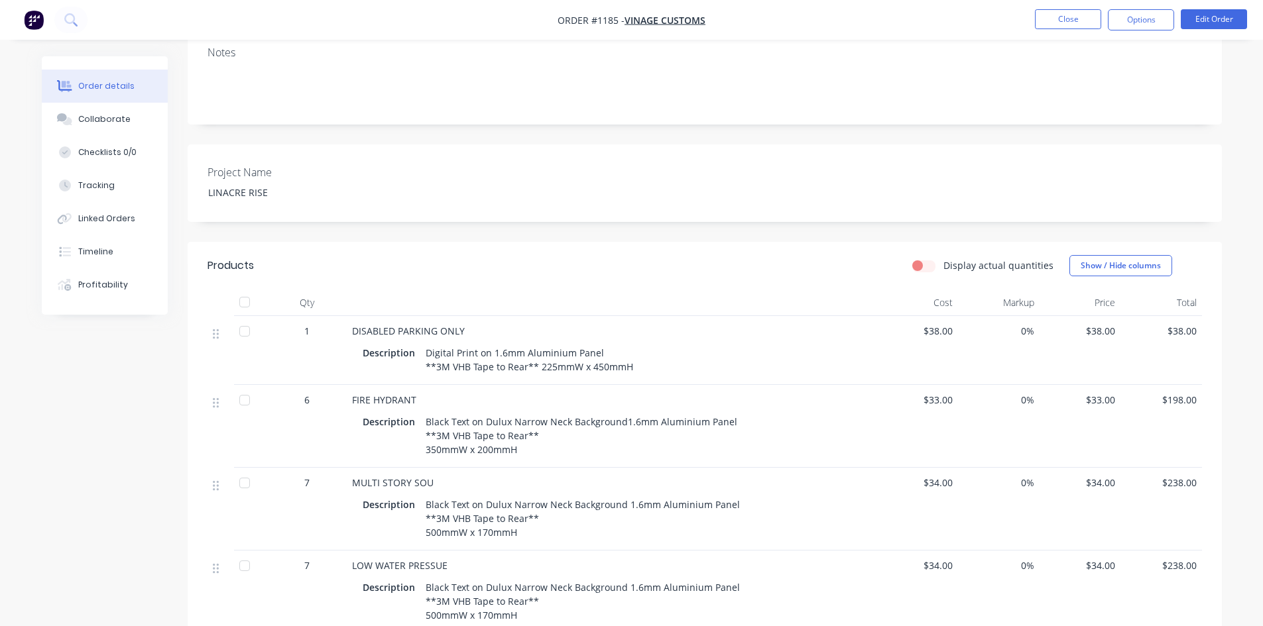
scroll to position [265, 0]
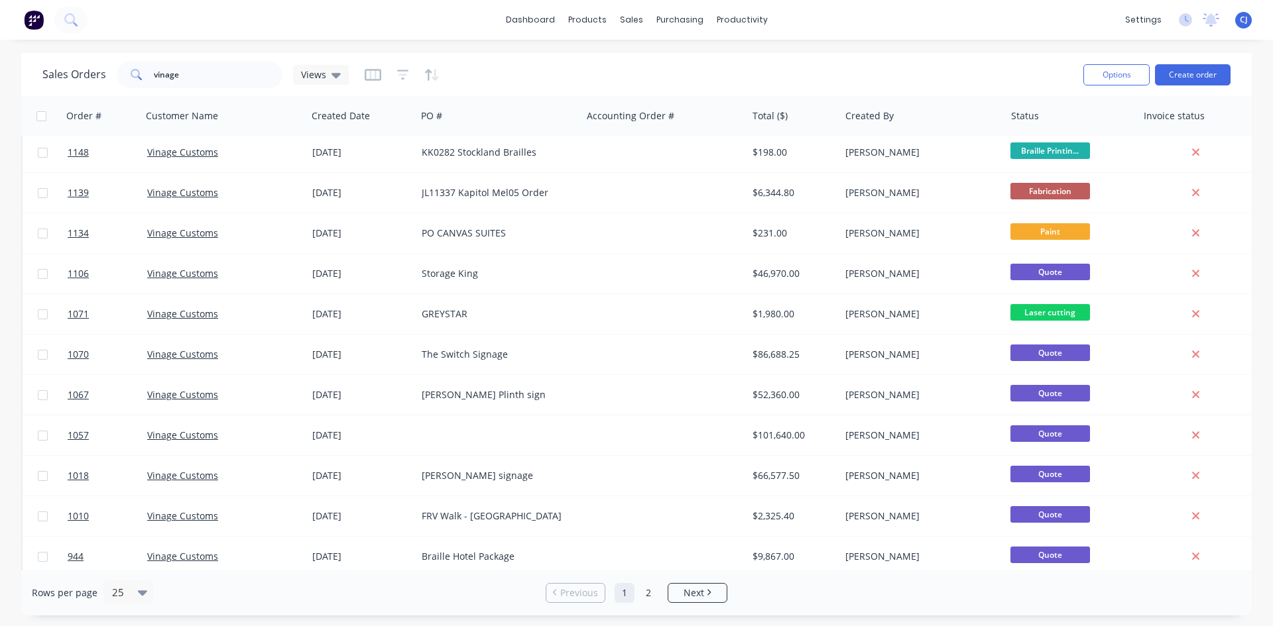
scroll to position [583, 0]
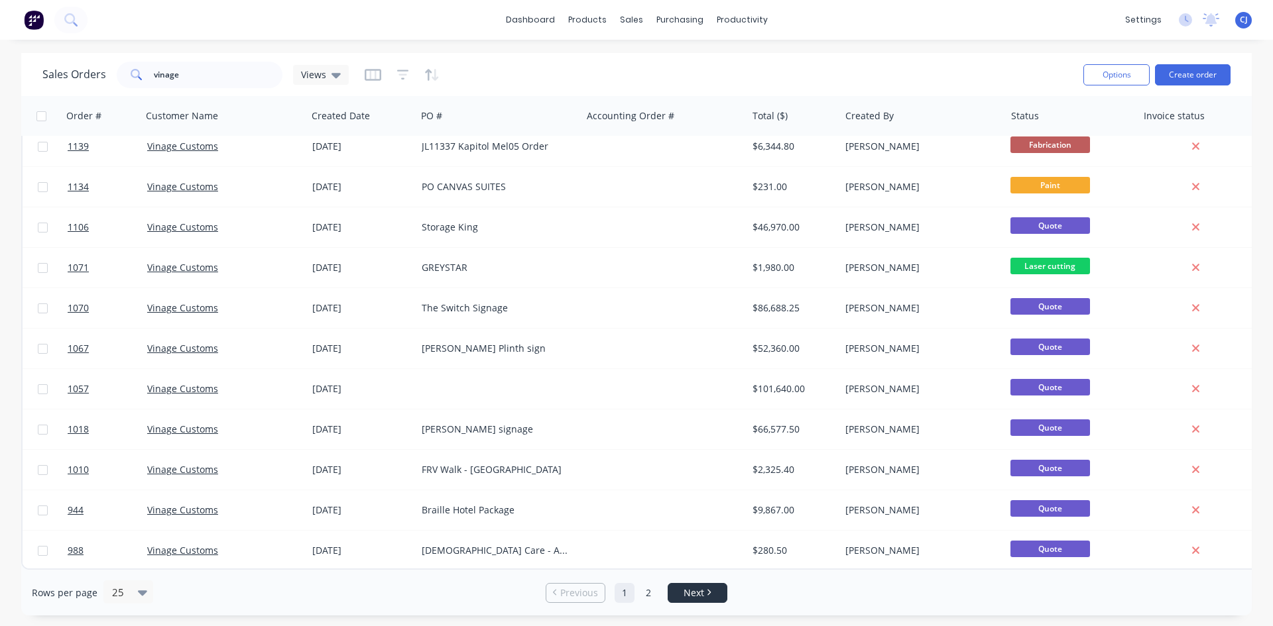
click at [697, 593] on span "Next" at bounding box center [693, 593] width 21 height 13
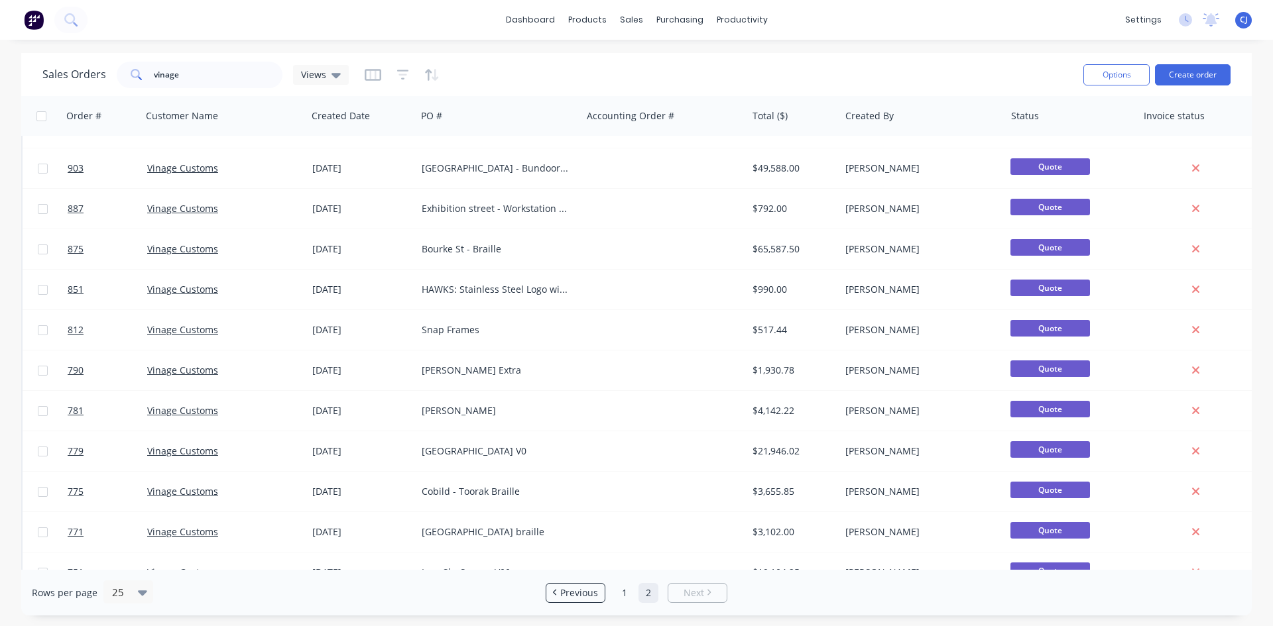
scroll to position [0, 0]
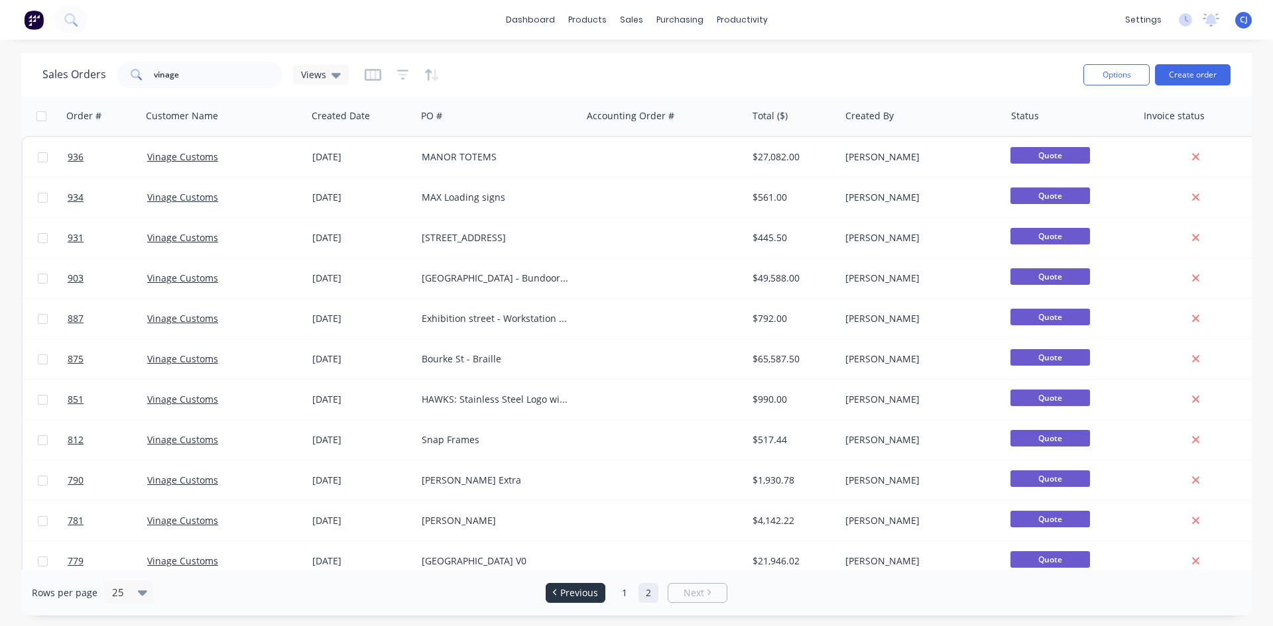
click at [556, 592] on icon "Previous page" at bounding box center [555, 592] width 4 height 7
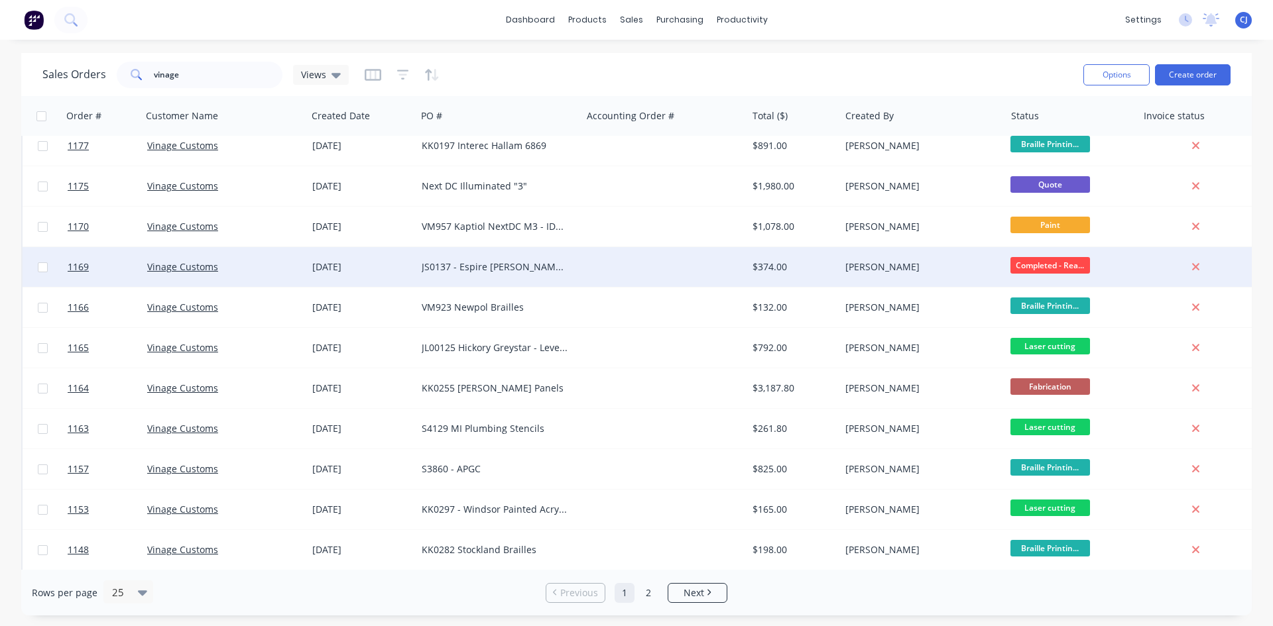
scroll to position [199, 0]
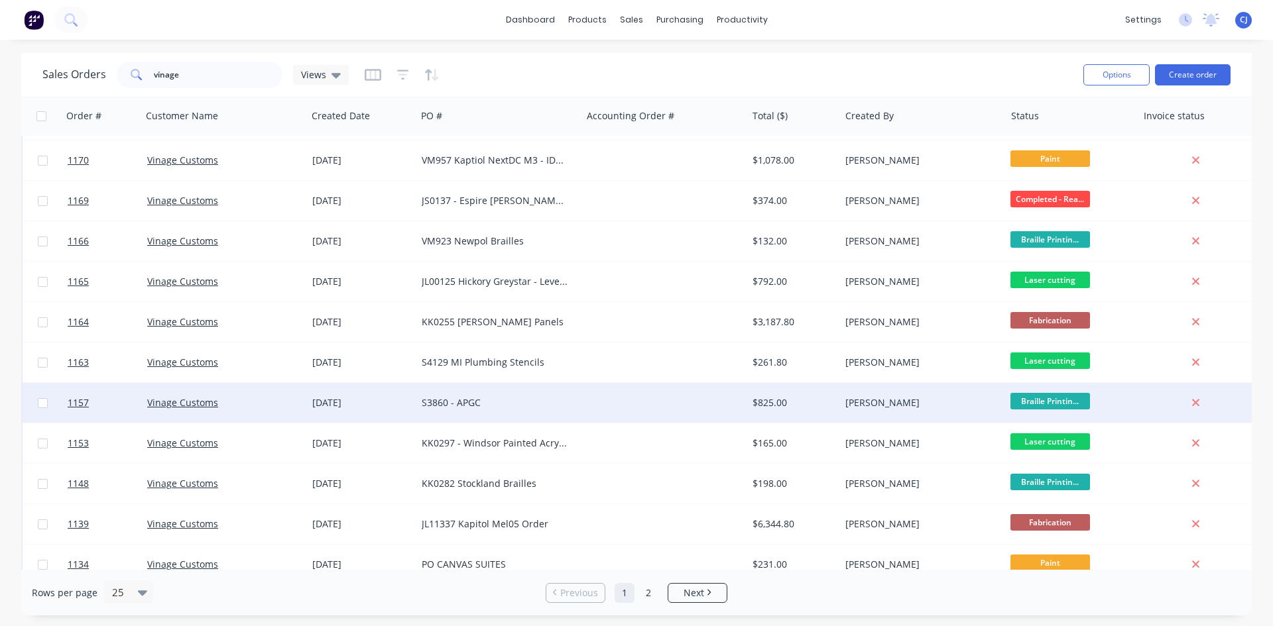
click at [1029, 394] on span "Braille Printin..." at bounding box center [1050, 401] width 80 height 17
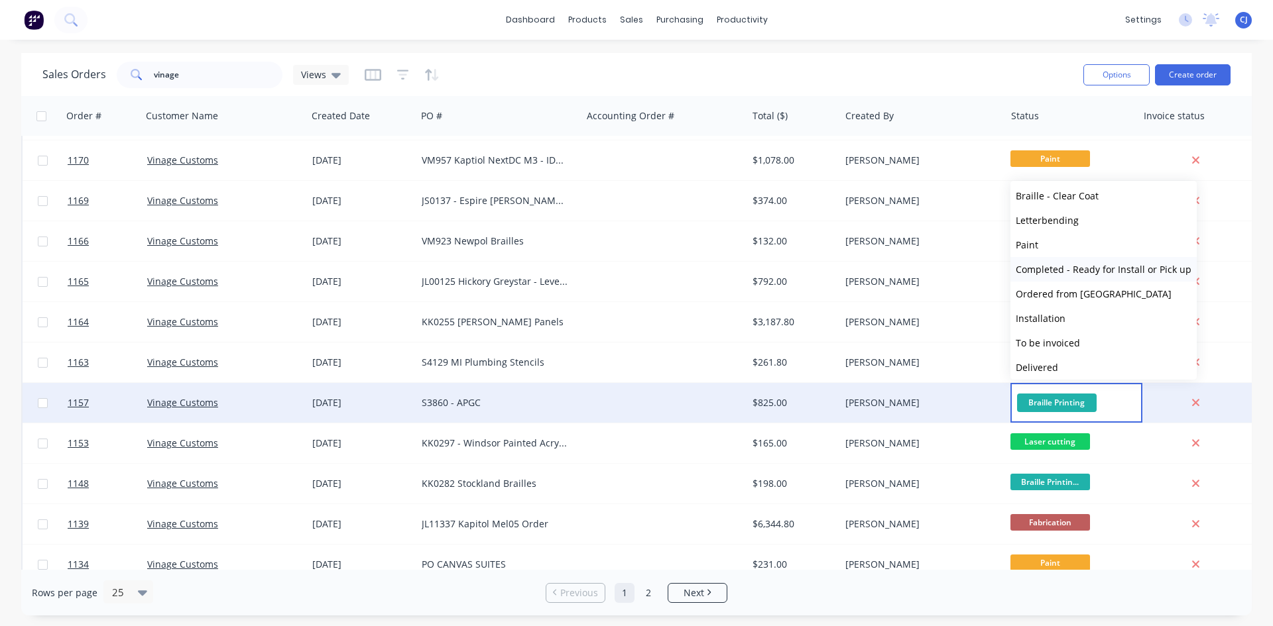
click at [1059, 270] on span "Completed - Ready for Install or Pick up" at bounding box center [1104, 269] width 176 height 13
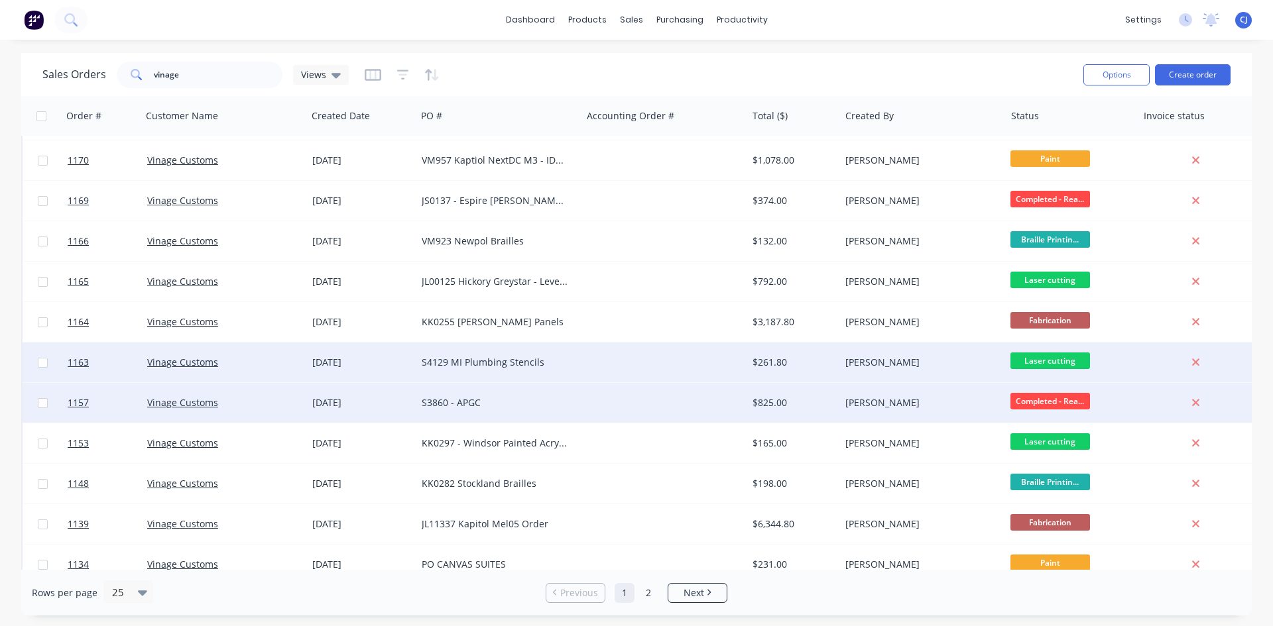
click at [493, 361] on div "S4129 MI Plumbing Stencils" at bounding box center [495, 362] width 147 height 13
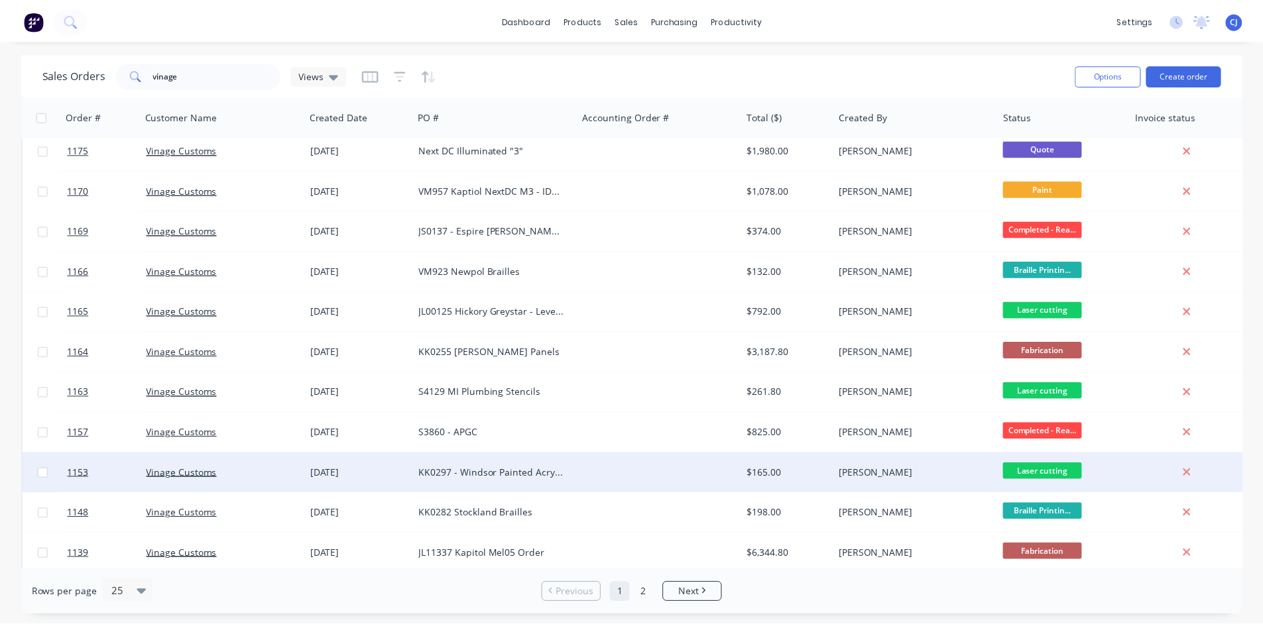
scroll to position [199, 0]
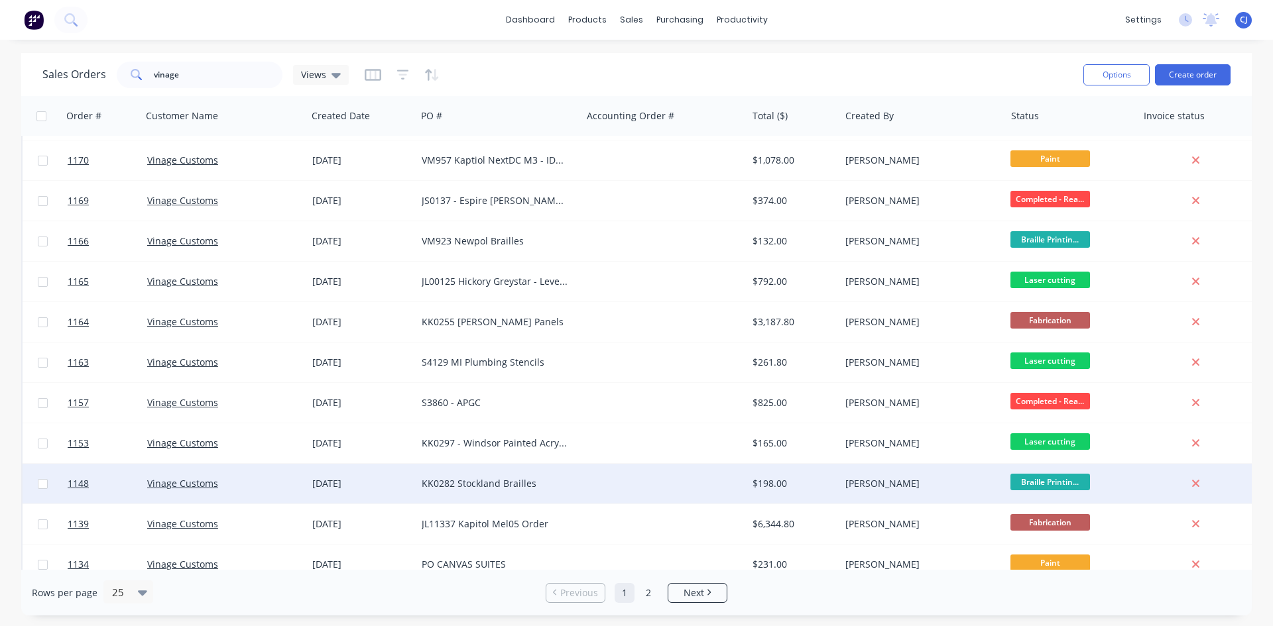
click at [542, 487] on div "KK0282 Stockland Brailles" at bounding box center [495, 483] width 147 height 13
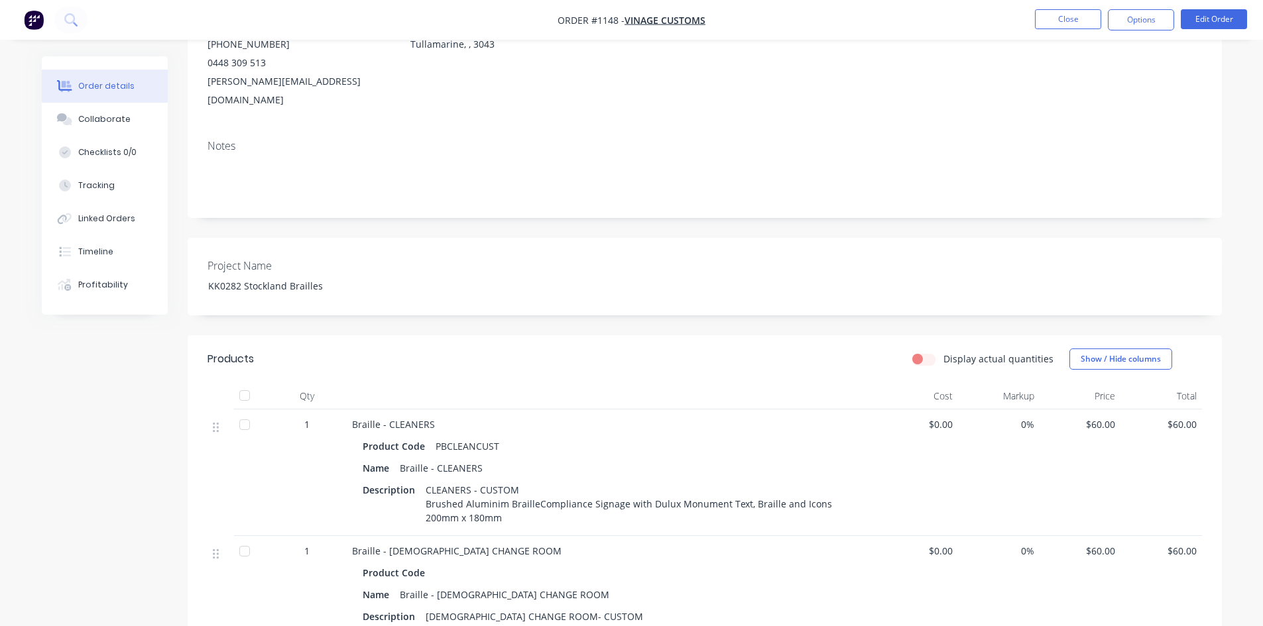
scroll to position [265, 0]
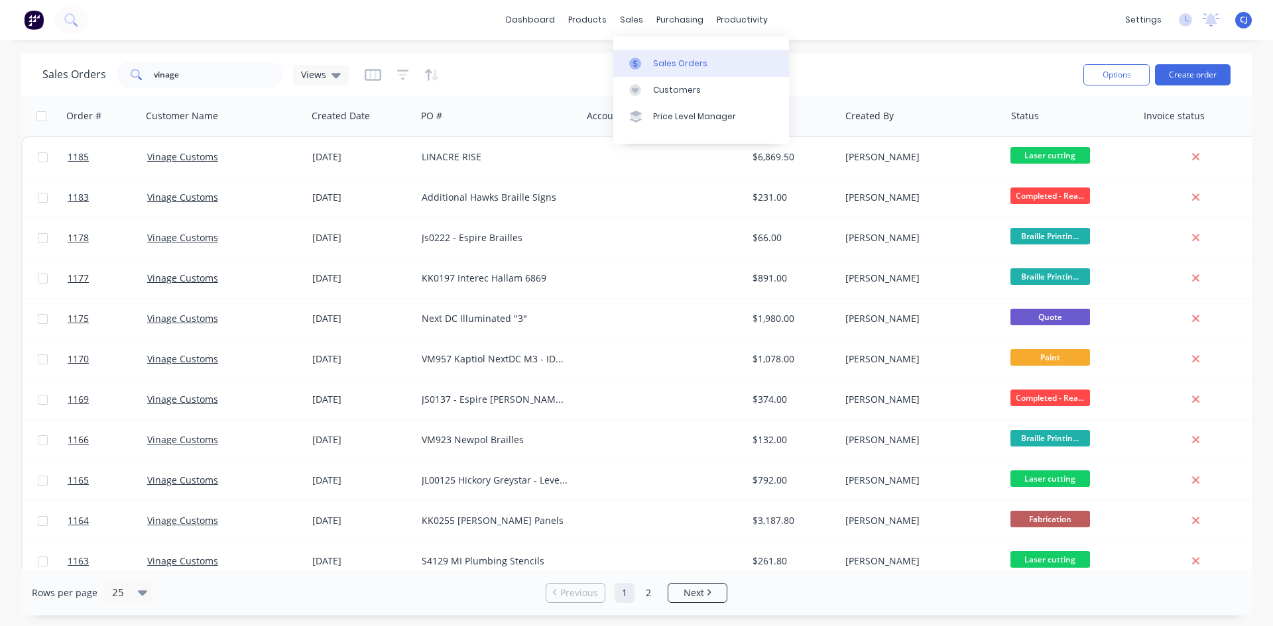
click at [654, 60] on div "Sales Orders" at bounding box center [680, 64] width 54 height 12
click at [654, 62] on div "Sales Orders" at bounding box center [680, 64] width 54 height 12
click at [672, 21] on div "purchasing" at bounding box center [680, 20] width 60 height 20
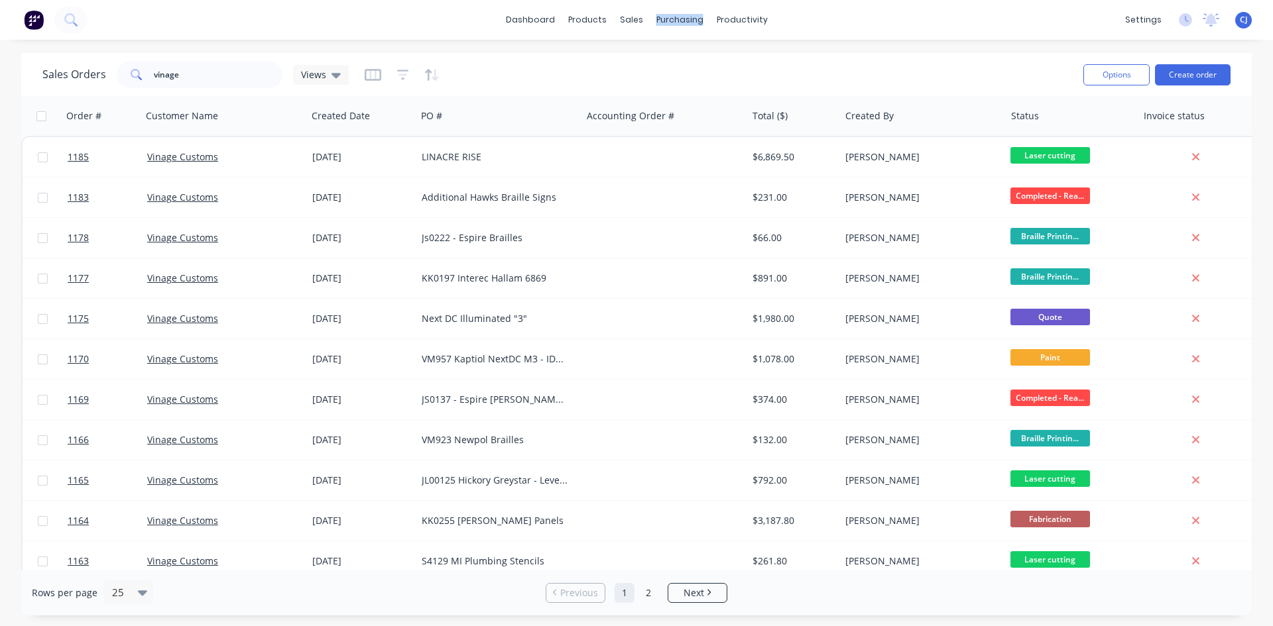
click at [29, 17] on img at bounding box center [34, 20] width 20 height 20
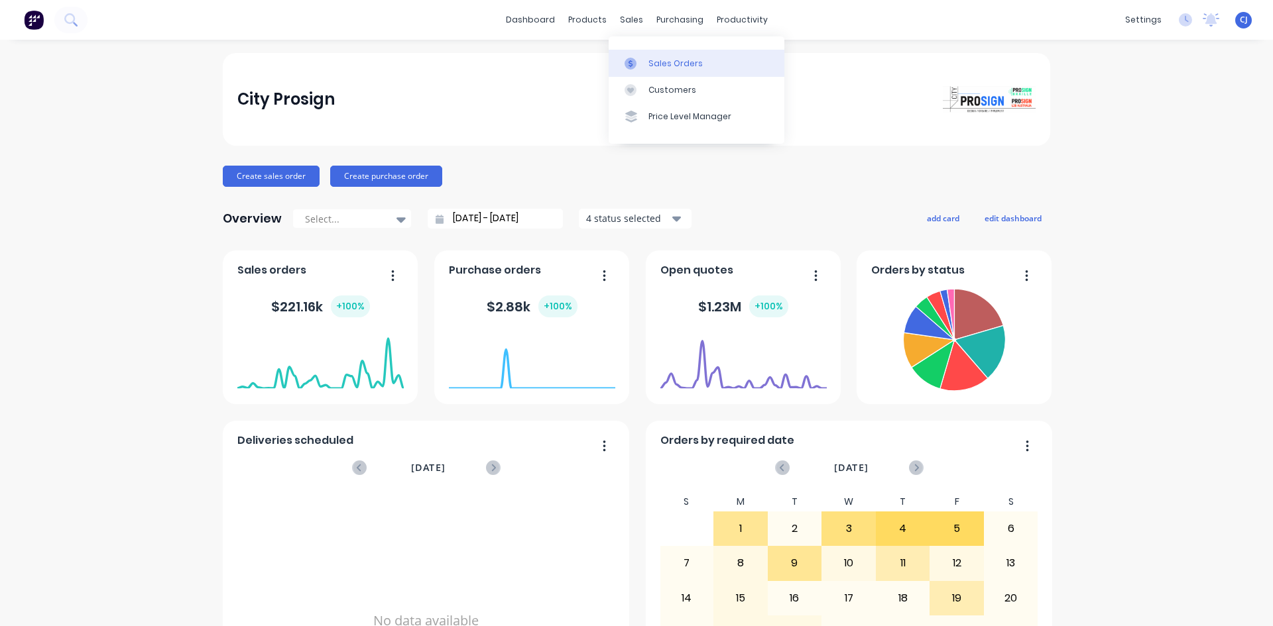
click at [644, 64] on div at bounding box center [634, 64] width 20 height 12
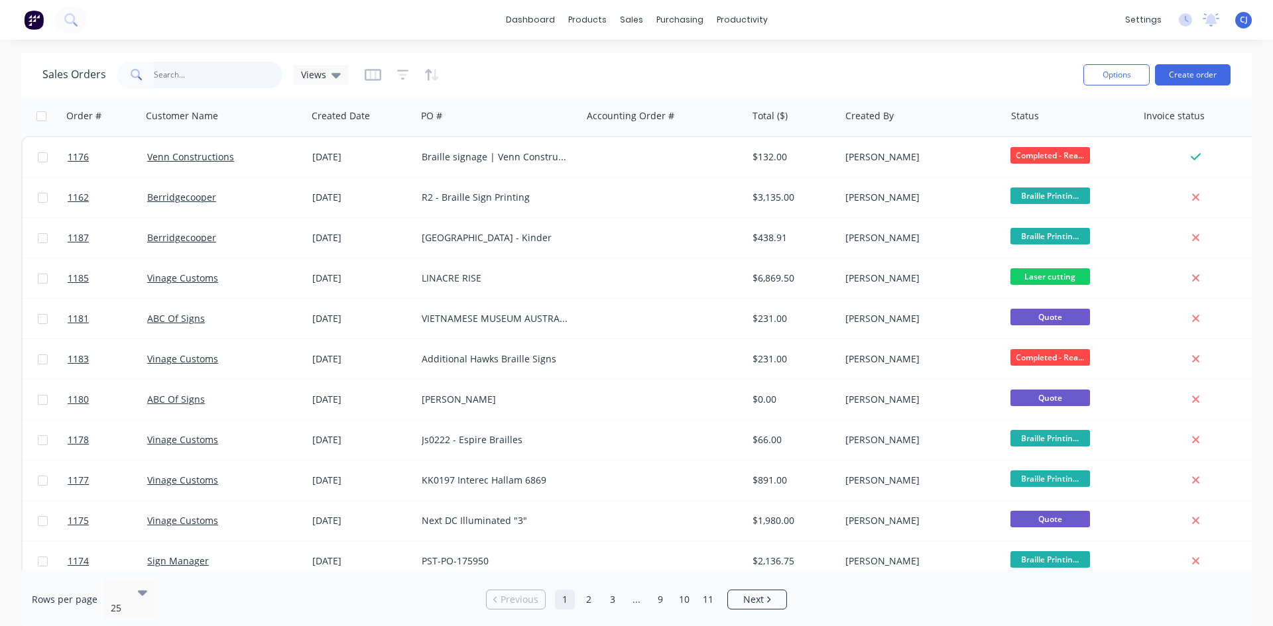
click at [243, 73] on input "text" at bounding box center [218, 75] width 129 height 27
type input "vinage"
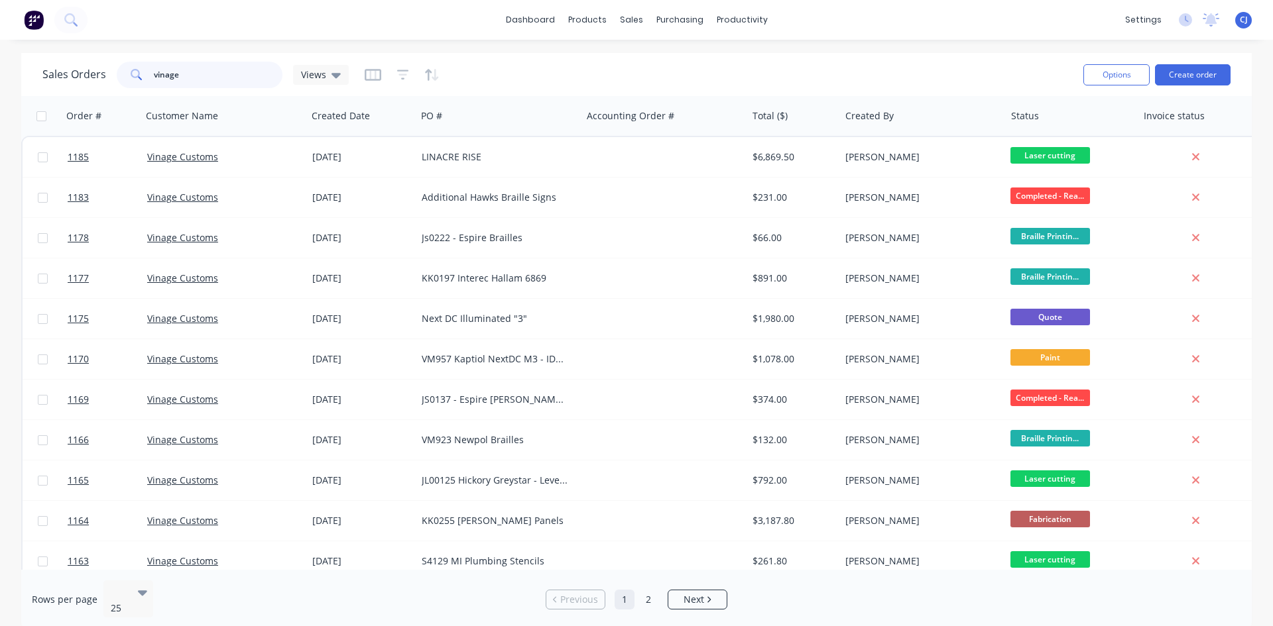
drag, startPoint x: 243, startPoint y: 73, endPoint x: 64, endPoint y: 68, distance: 179.7
click at [64, 68] on div "Sales Orders vinage Views" at bounding box center [195, 75] width 306 height 27
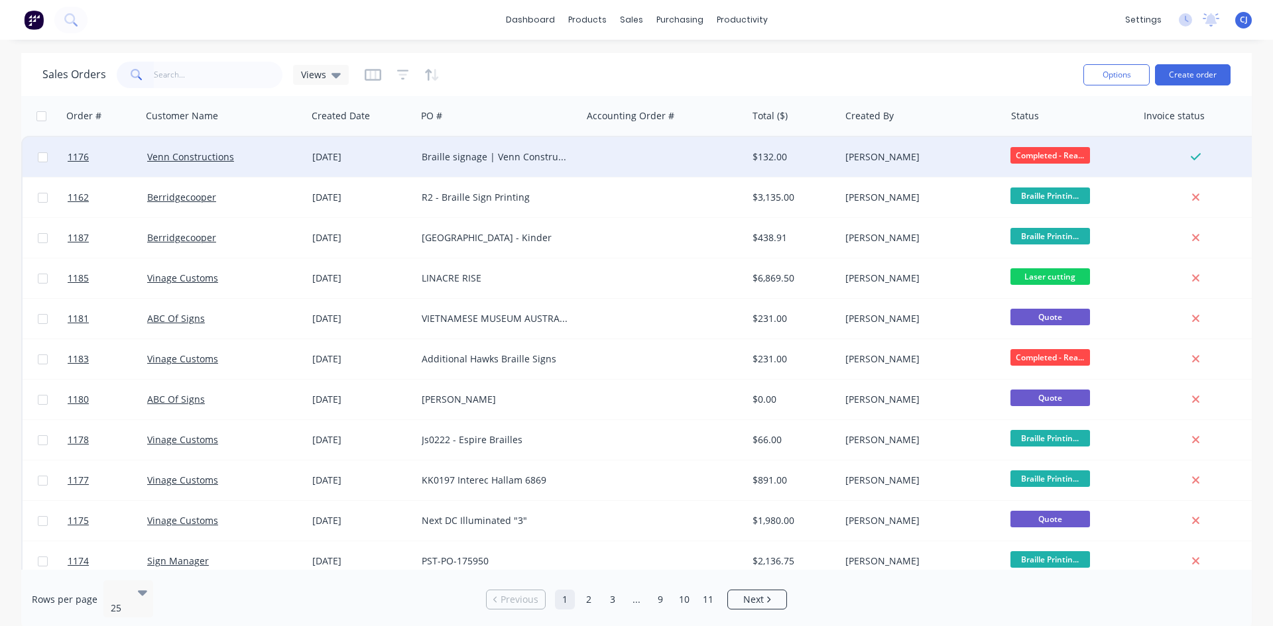
click at [1060, 156] on span "Completed - Rea..." at bounding box center [1050, 155] width 80 height 17
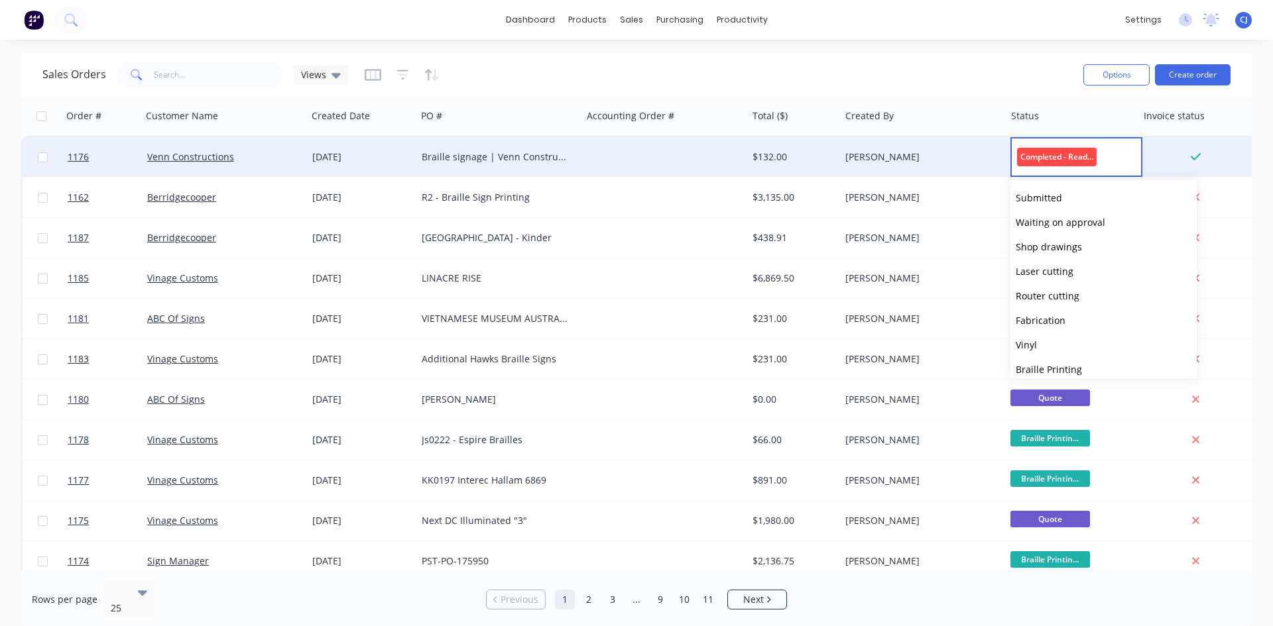
click at [1060, 156] on span "Completed - Ready for Install or Pick up" at bounding box center [1057, 157] width 80 height 18
click at [1162, 144] on div at bounding box center [1198, 157] width 123 height 40
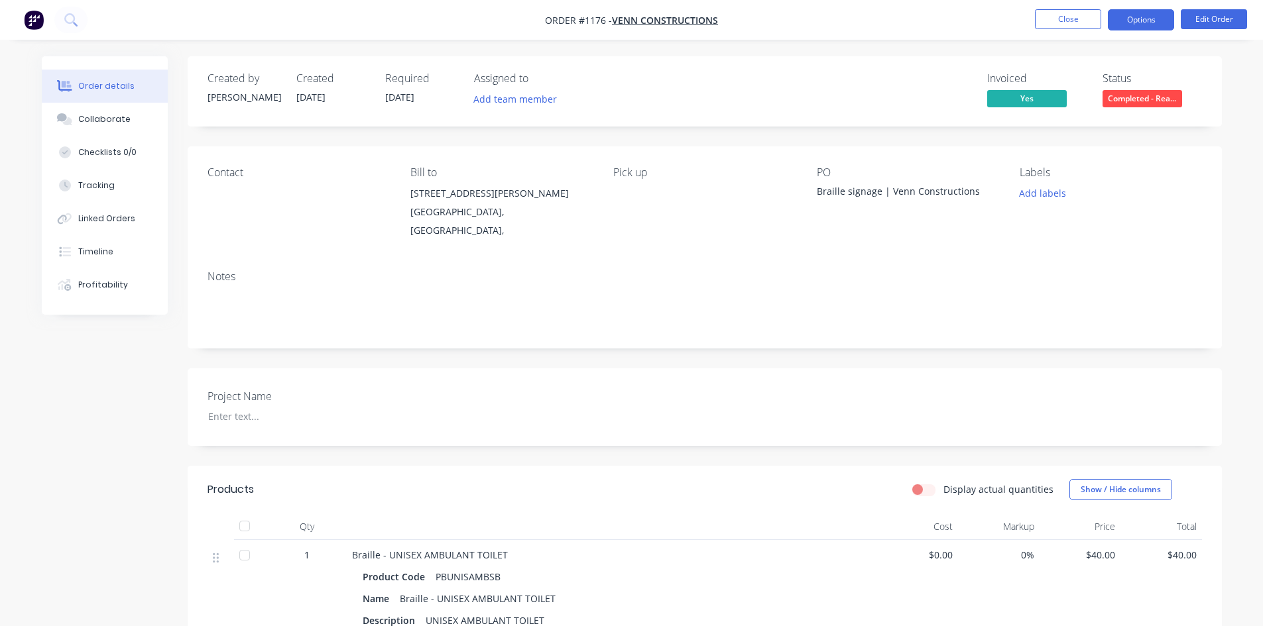
click at [1156, 26] on button "Options" at bounding box center [1141, 19] width 66 height 21
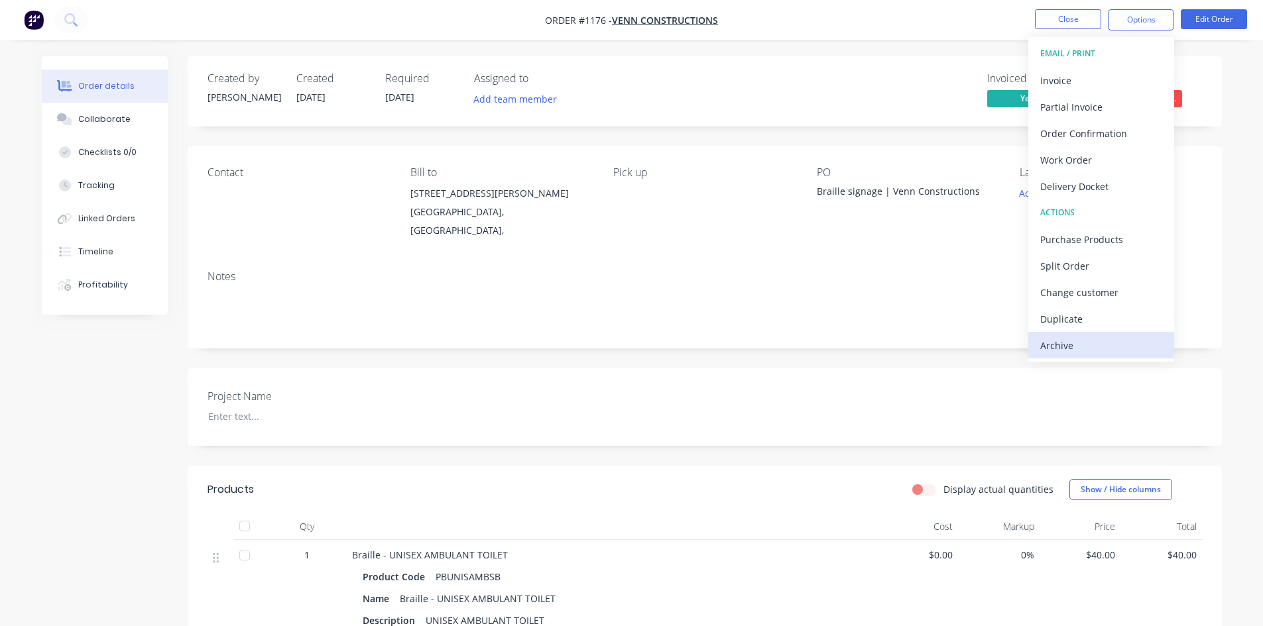
click at [1065, 341] on div "Archive" at bounding box center [1101, 345] width 122 height 19
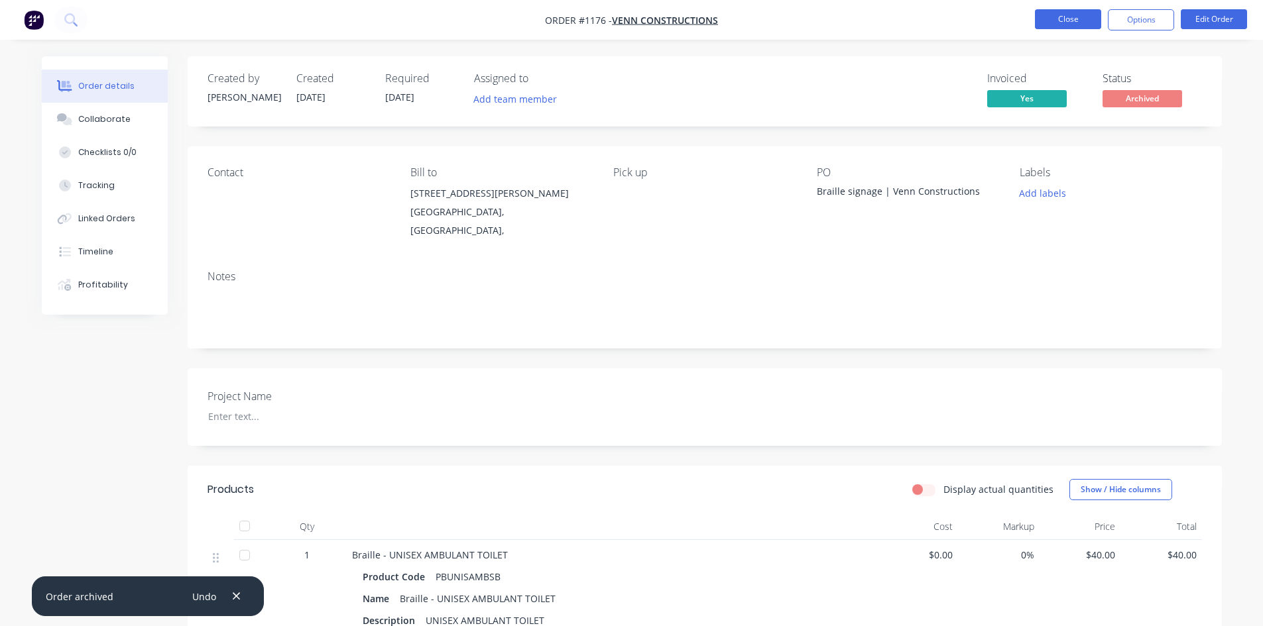
click at [1063, 18] on button "Close" at bounding box center [1068, 19] width 66 height 20
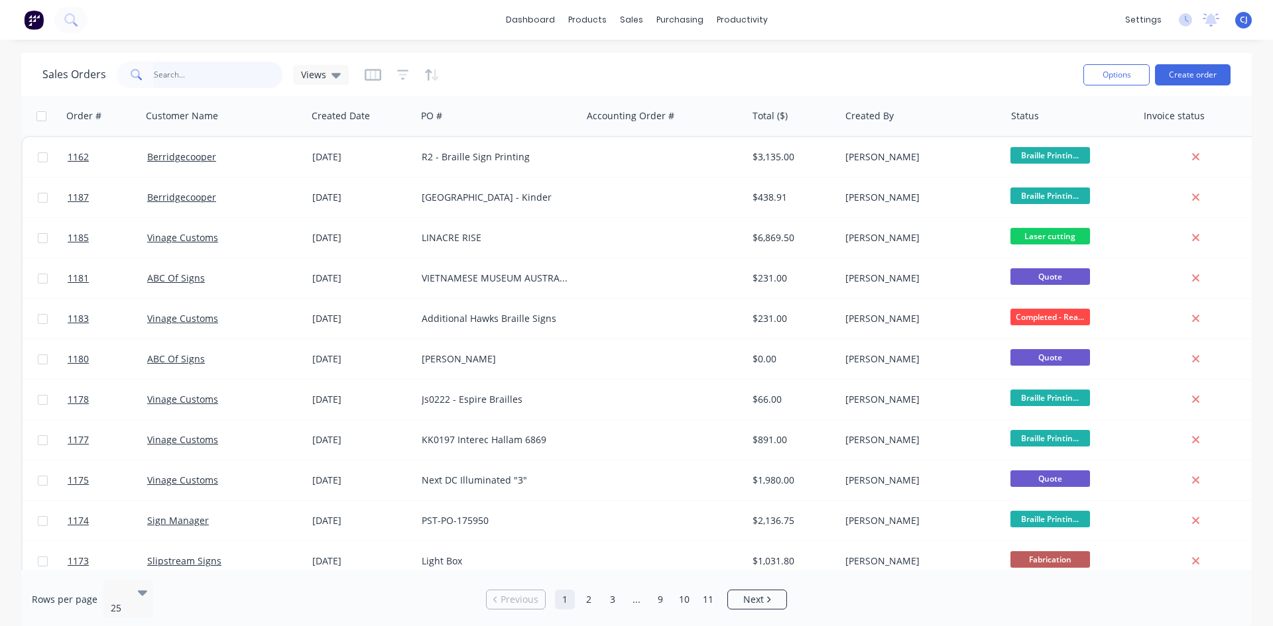
click at [209, 68] on input "text" at bounding box center [218, 75] width 129 height 27
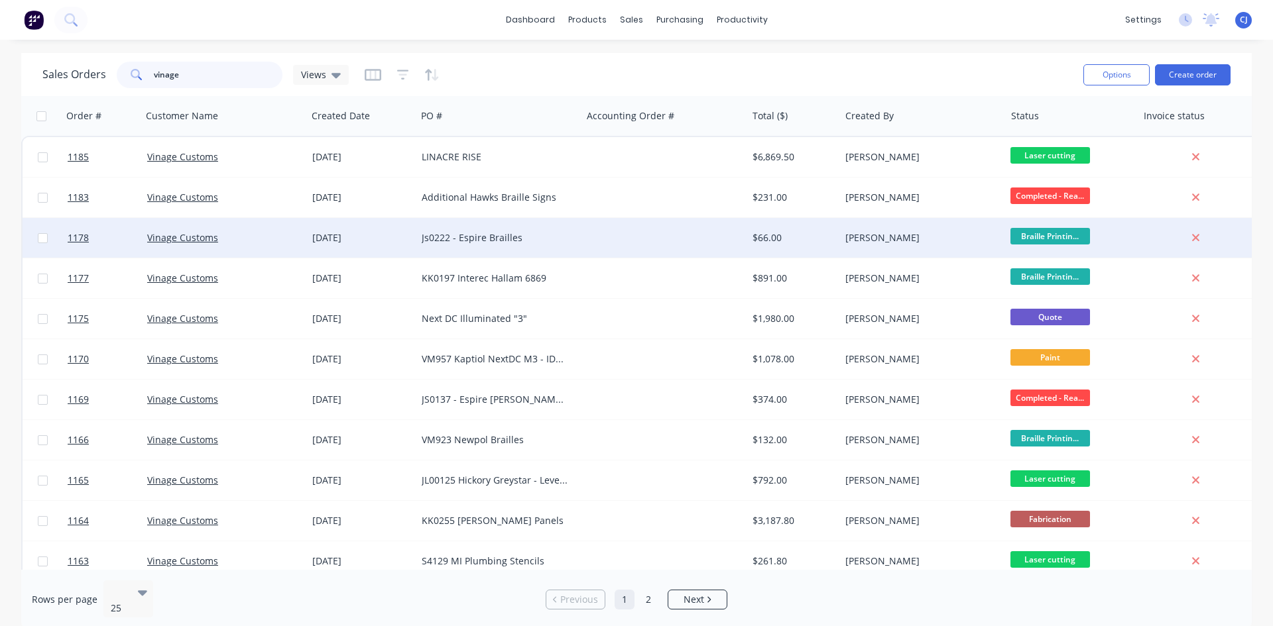
type input "vinage"
click at [522, 235] on div "Js0222 - Espire Brailles" at bounding box center [495, 237] width 147 height 13
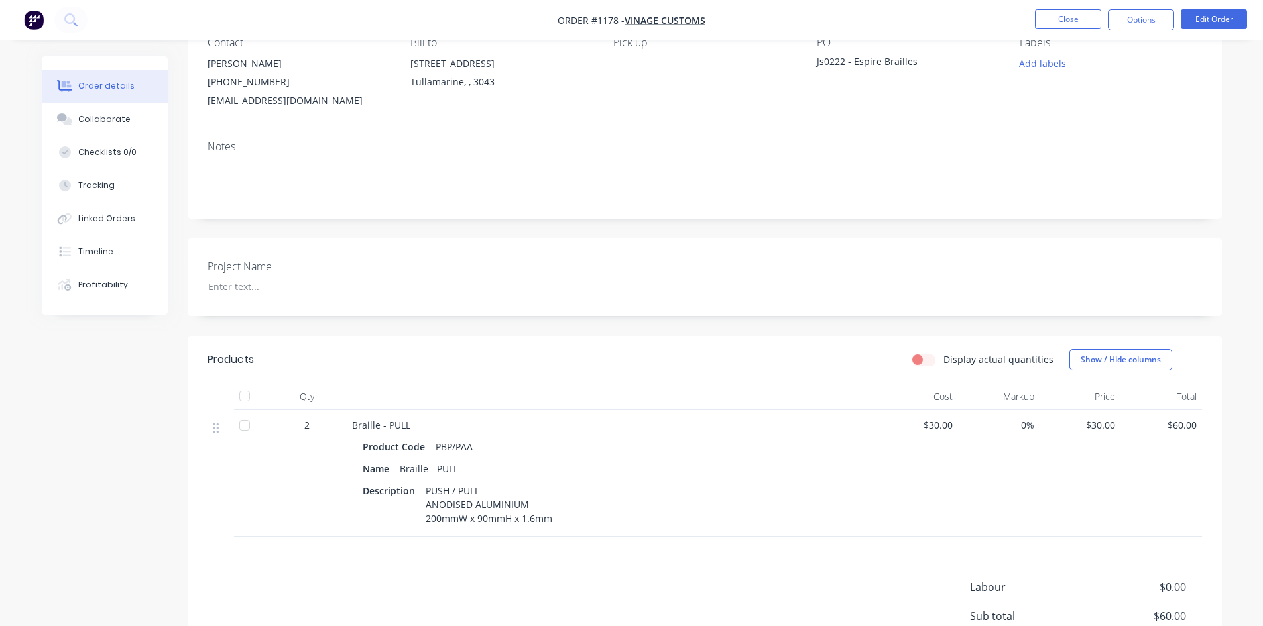
scroll to position [133, 0]
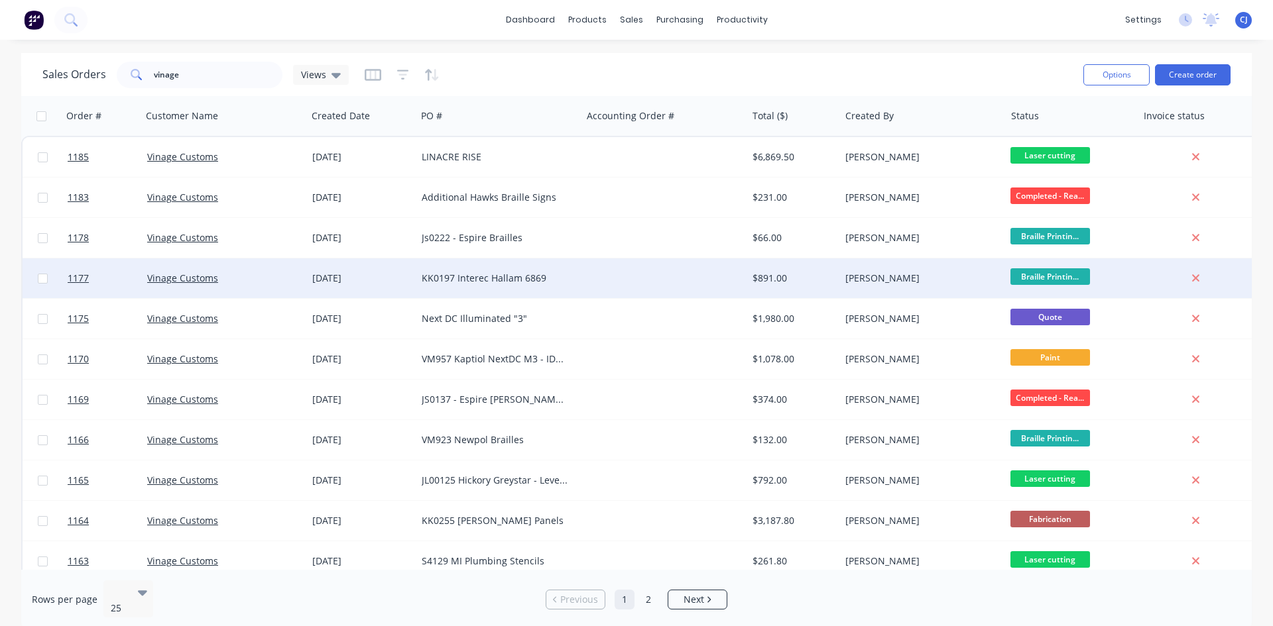
click at [496, 280] on div "KK0197 Interec Hallam 6869" at bounding box center [495, 278] width 147 height 13
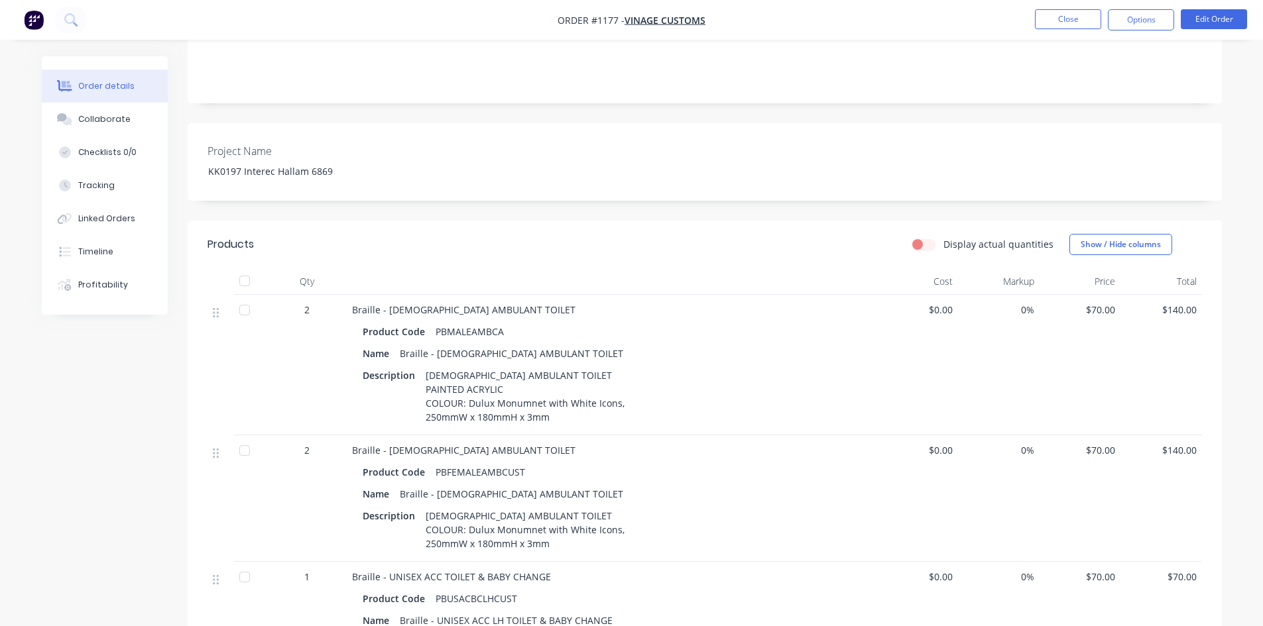
scroll to position [265, 0]
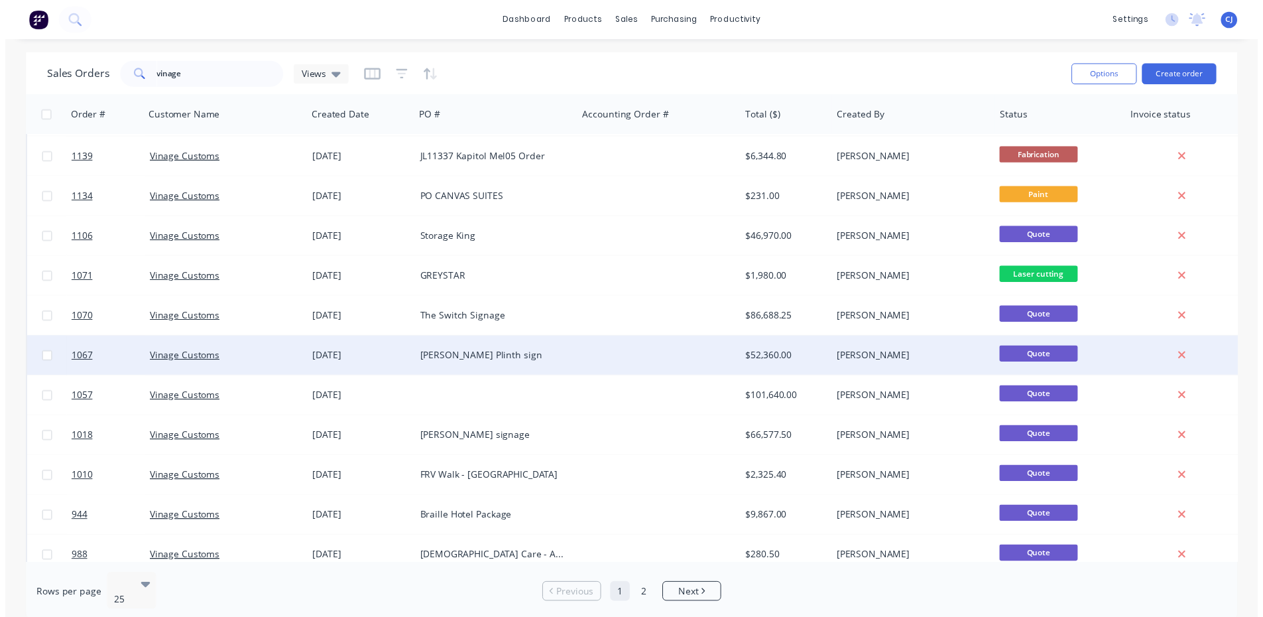
scroll to position [583, 0]
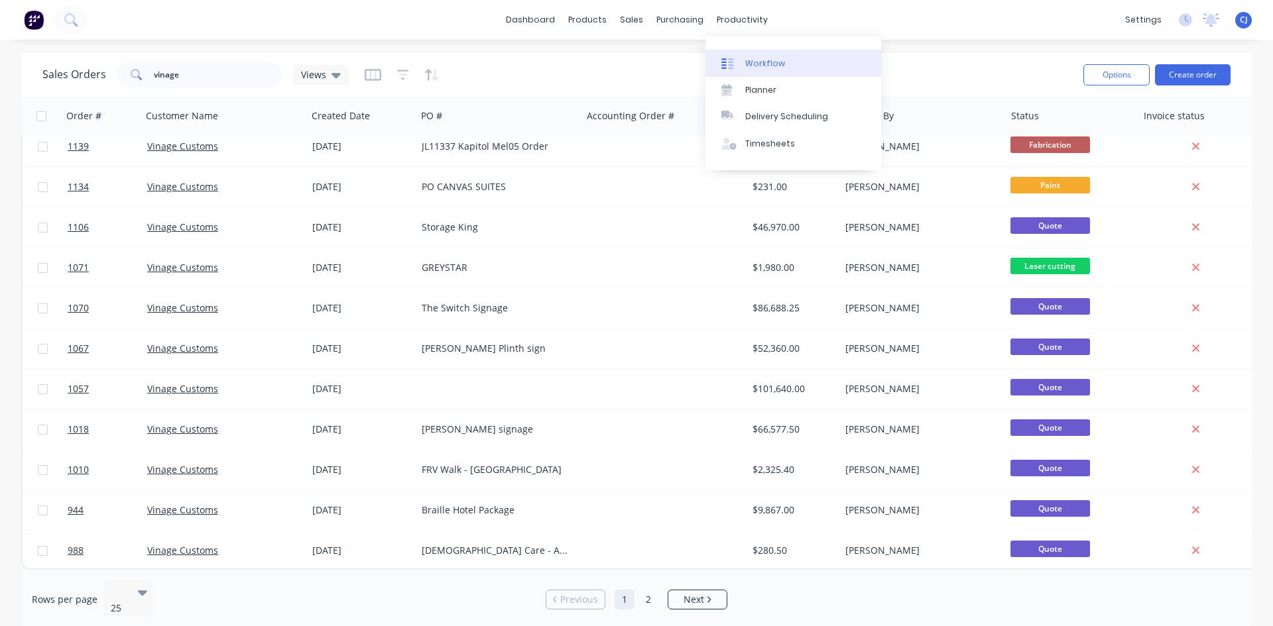
click at [735, 61] on div at bounding box center [731, 64] width 20 height 12
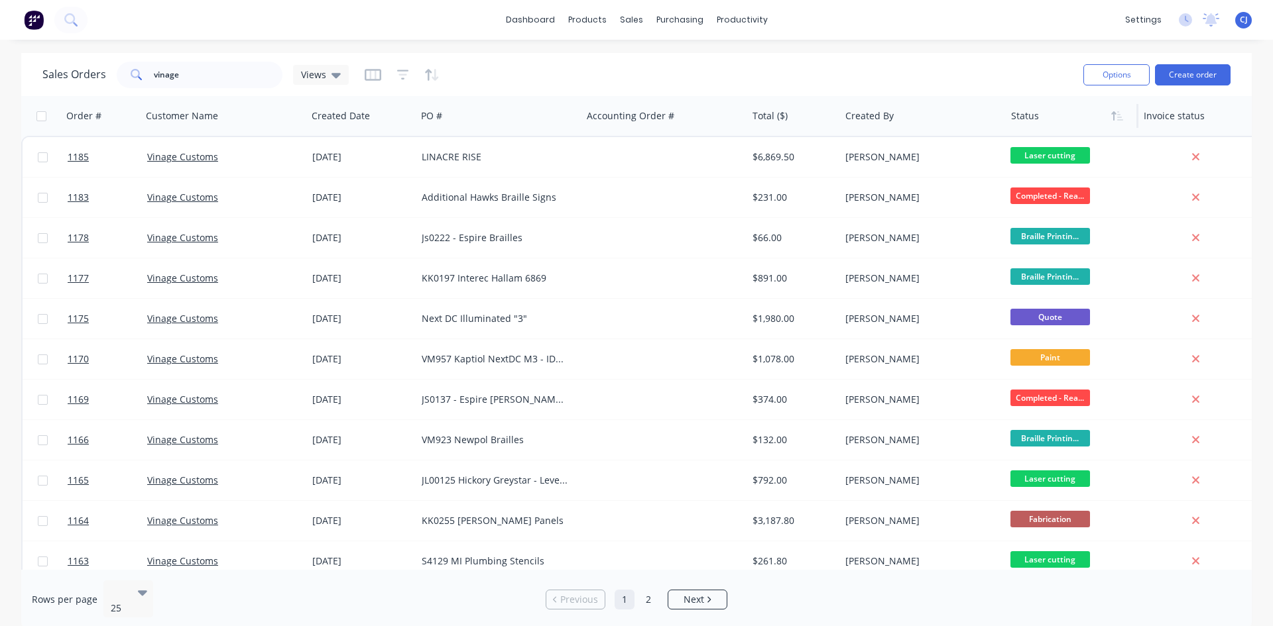
click at [1022, 115] on div at bounding box center [1069, 116] width 116 height 27
click at [1118, 117] on icon "button" at bounding box center [1120, 115] width 6 height 9
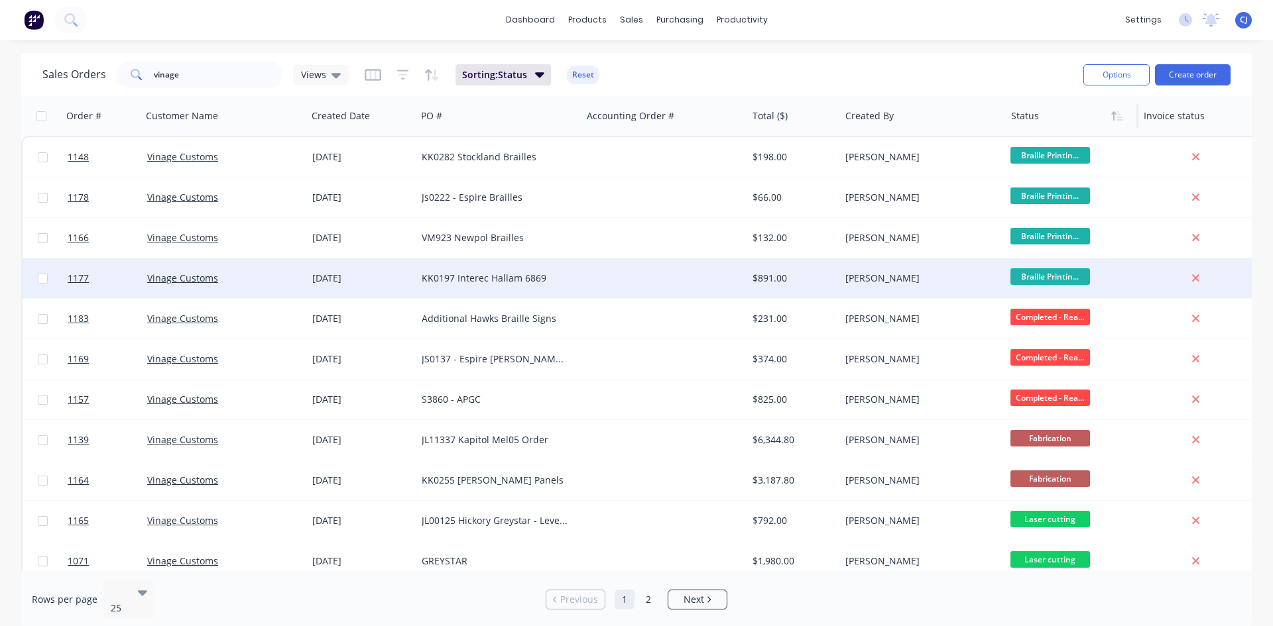
click at [484, 292] on div "KK0197 Interec Hallam 6869" at bounding box center [498, 279] width 165 height 40
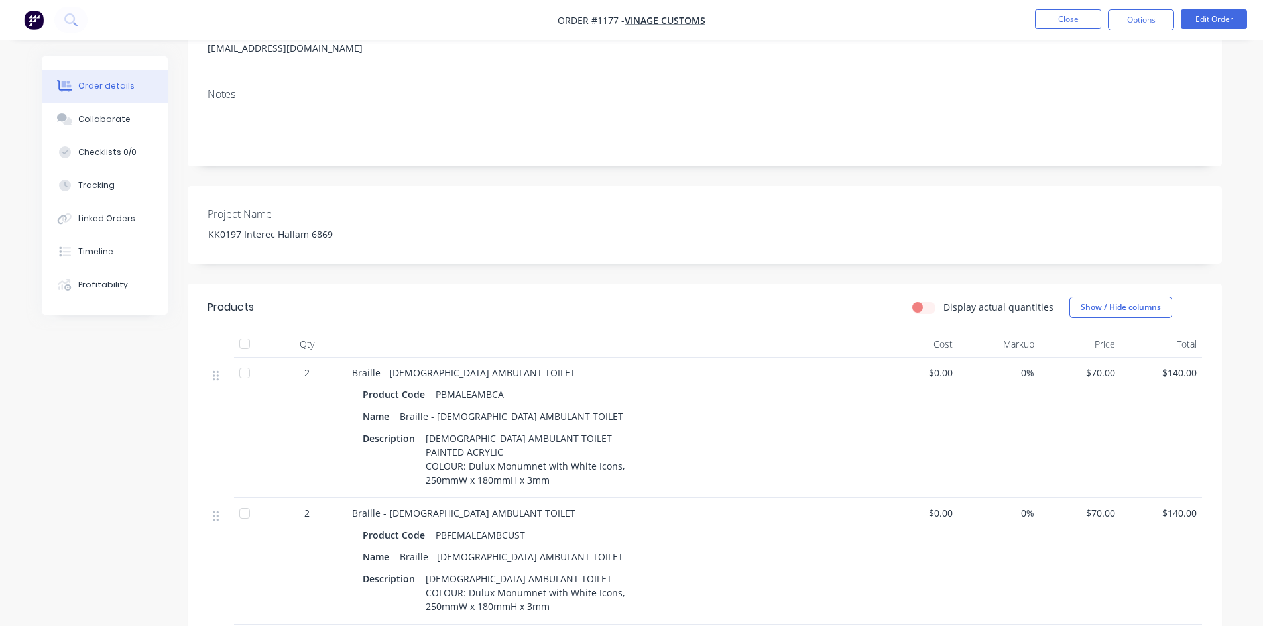
scroll to position [199, 0]
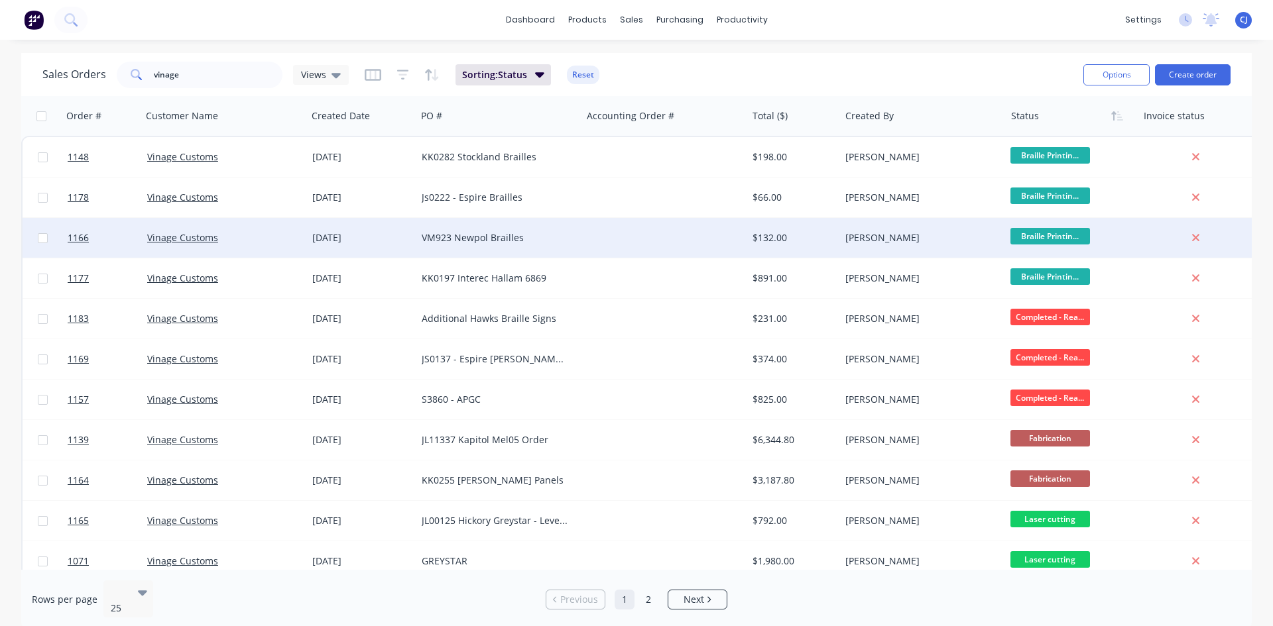
click at [683, 247] on div at bounding box center [663, 238] width 165 height 40
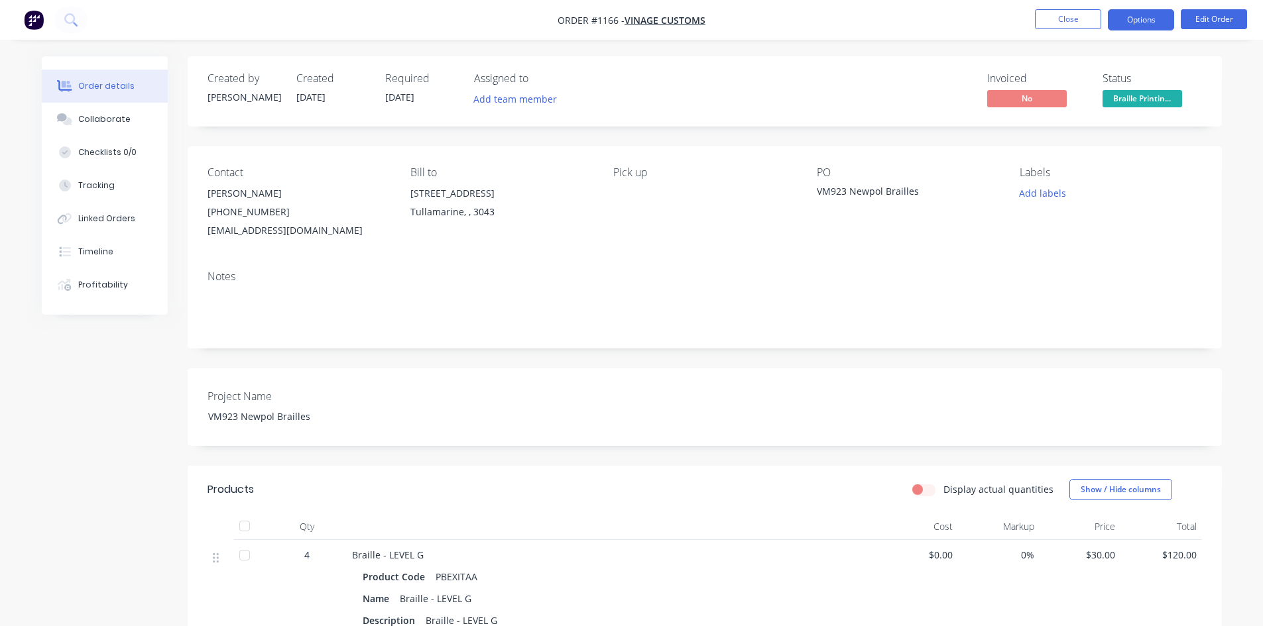
click at [1152, 21] on button "Options" at bounding box center [1141, 19] width 66 height 21
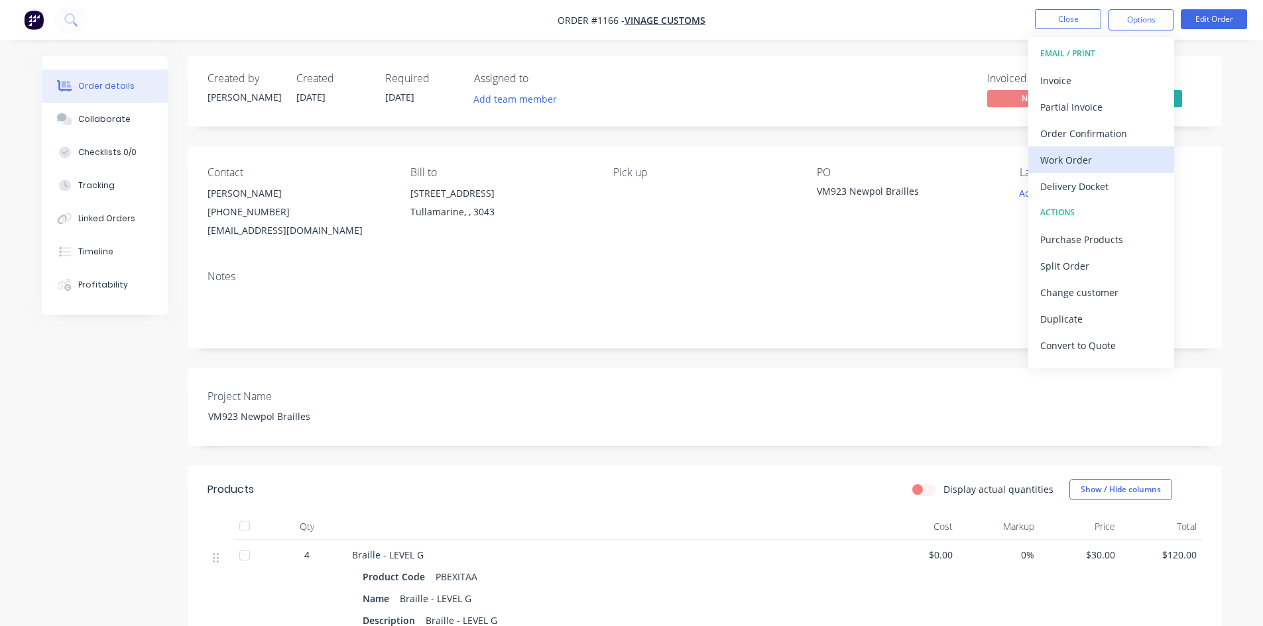
click at [1090, 154] on div "Work Order" at bounding box center [1101, 159] width 122 height 19
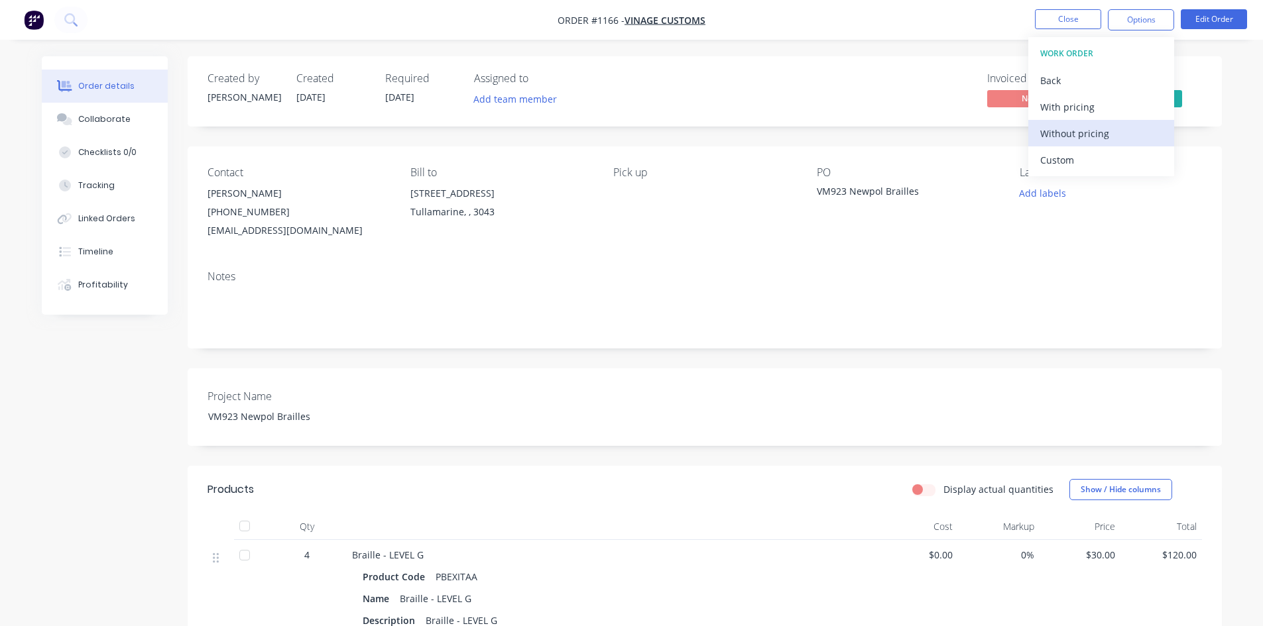
click at [1079, 137] on div "Without pricing" at bounding box center [1101, 133] width 122 height 19
drag, startPoint x: 957, startPoint y: 91, endPoint x: 1011, endPoint y: 96, distance: 54.6
click at [957, 92] on div "Invoiced No Status Braille Printin..." at bounding box center [904, 91] width 595 height 38
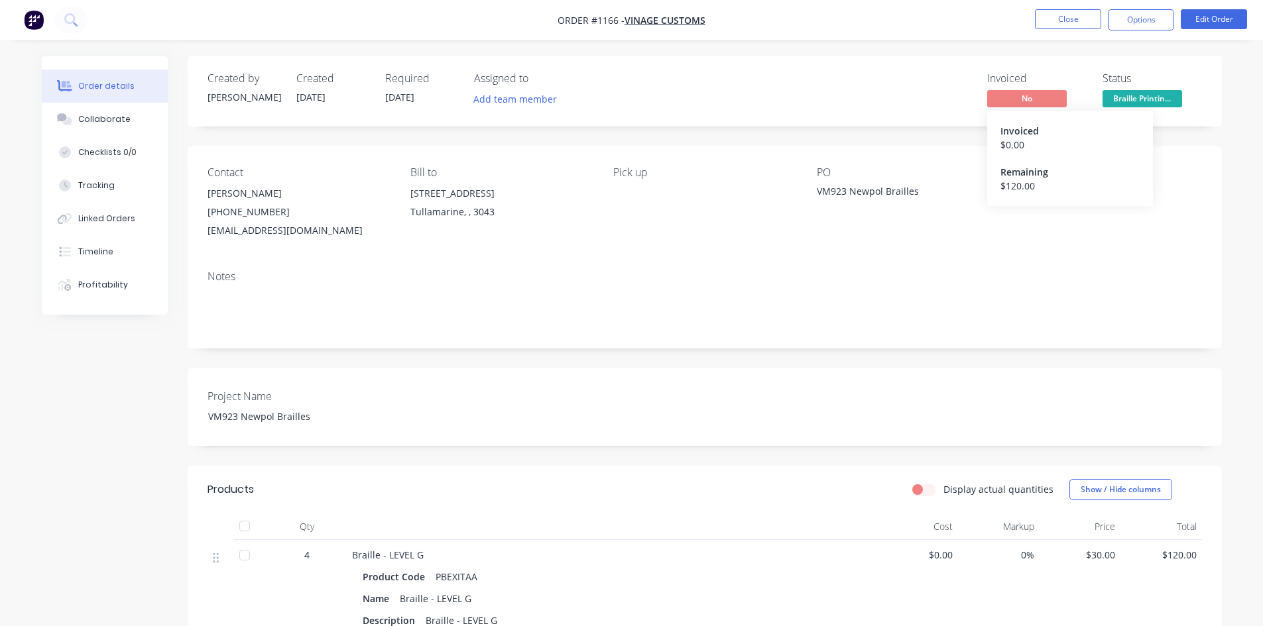
click at [1144, 97] on span "Braille Printin..." at bounding box center [1142, 98] width 80 height 17
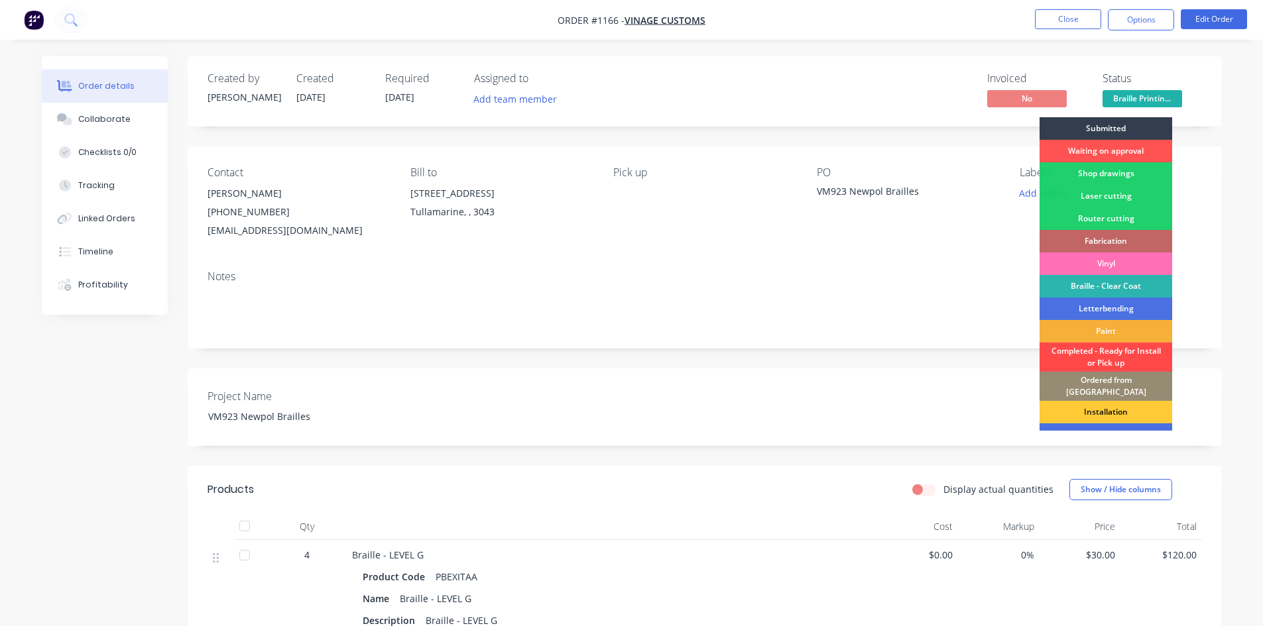
click at [1158, 356] on div "Completed - Ready for Install or Pick up" at bounding box center [1105, 357] width 133 height 29
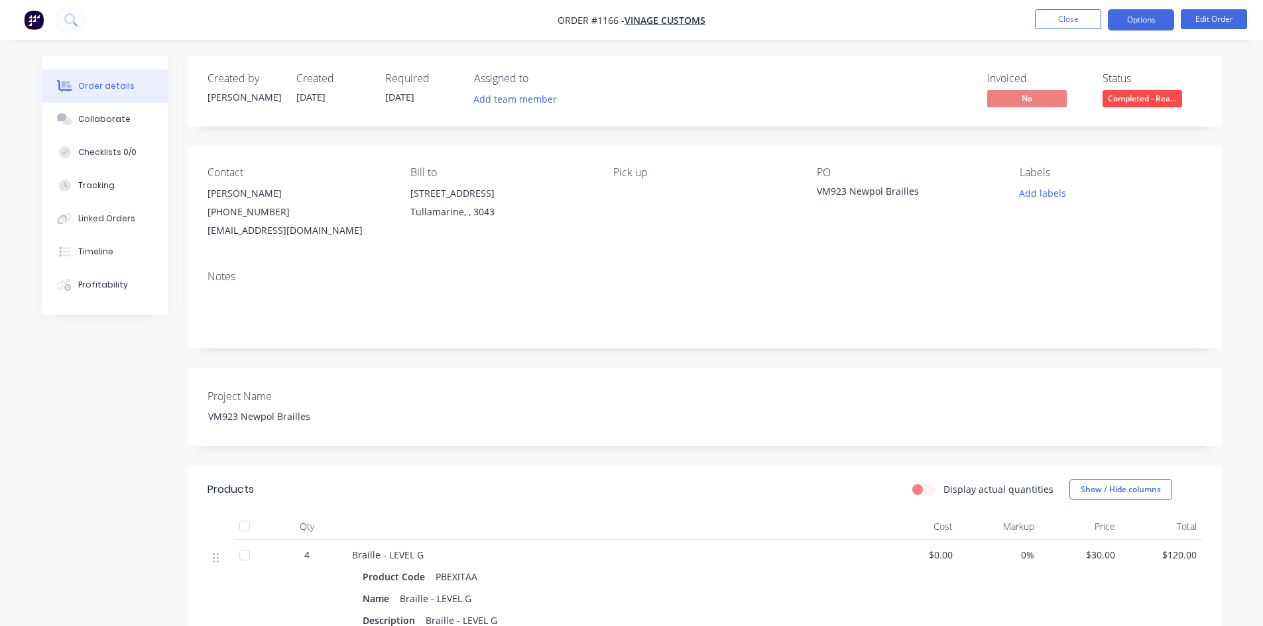
click at [1120, 20] on button "Options" at bounding box center [1141, 19] width 66 height 21
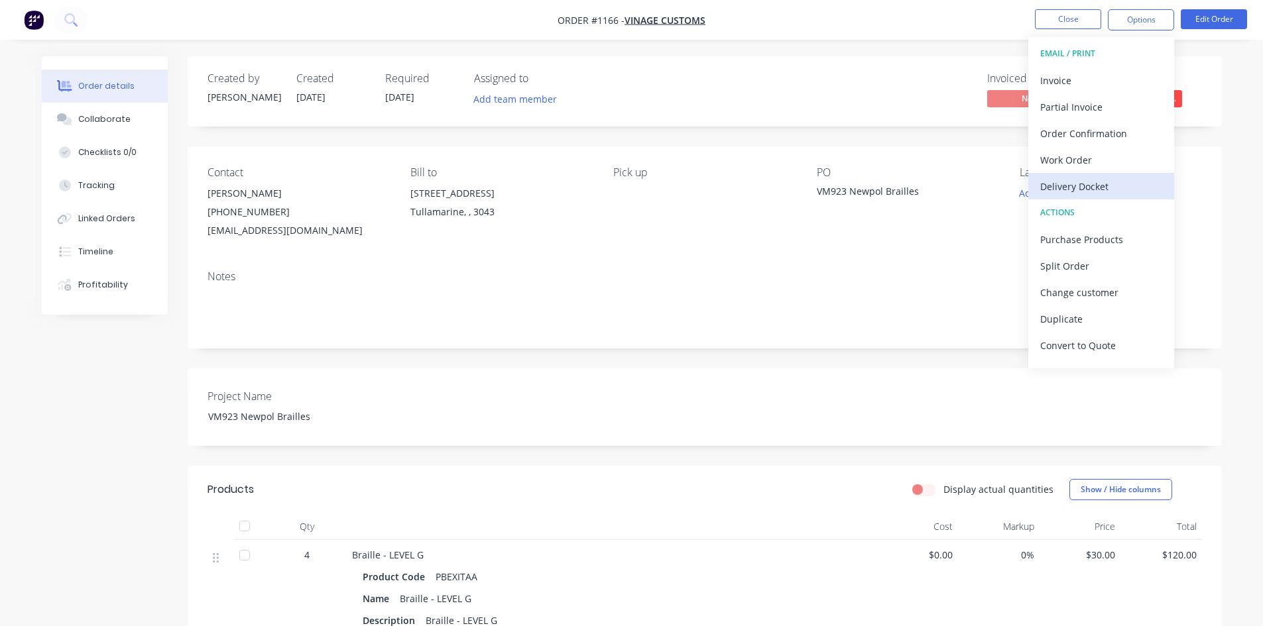
click at [1095, 177] on div "Delivery Docket" at bounding box center [1101, 186] width 122 height 19
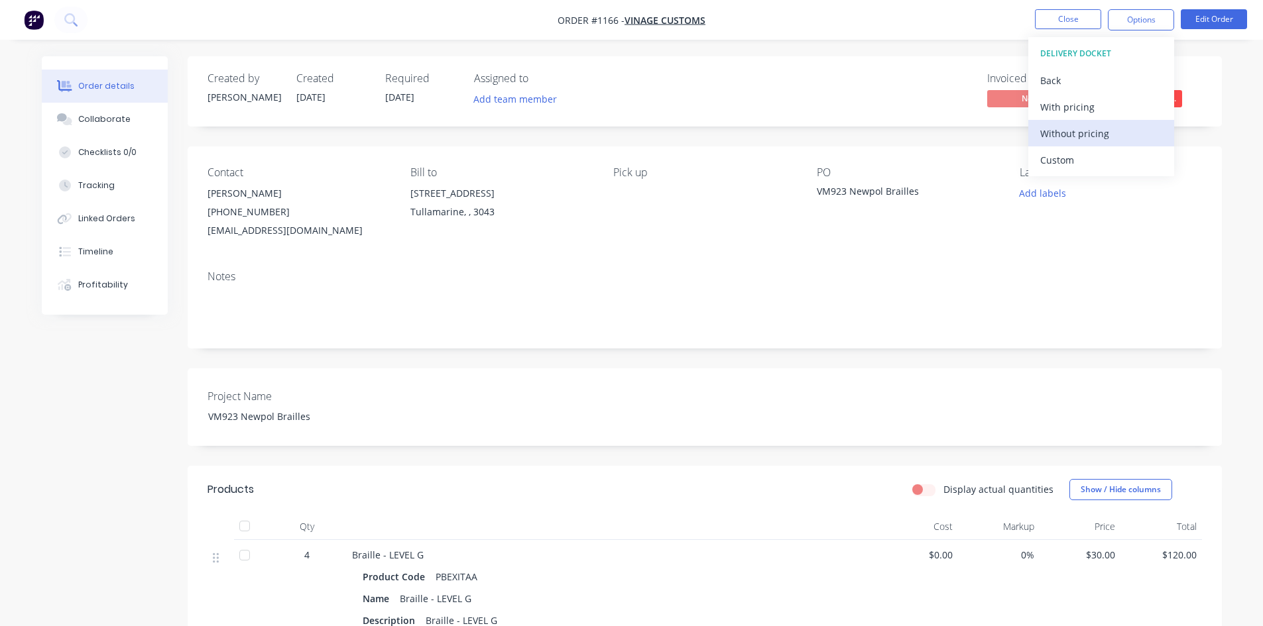
click at [1098, 135] on div "Without pricing" at bounding box center [1101, 133] width 122 height 19
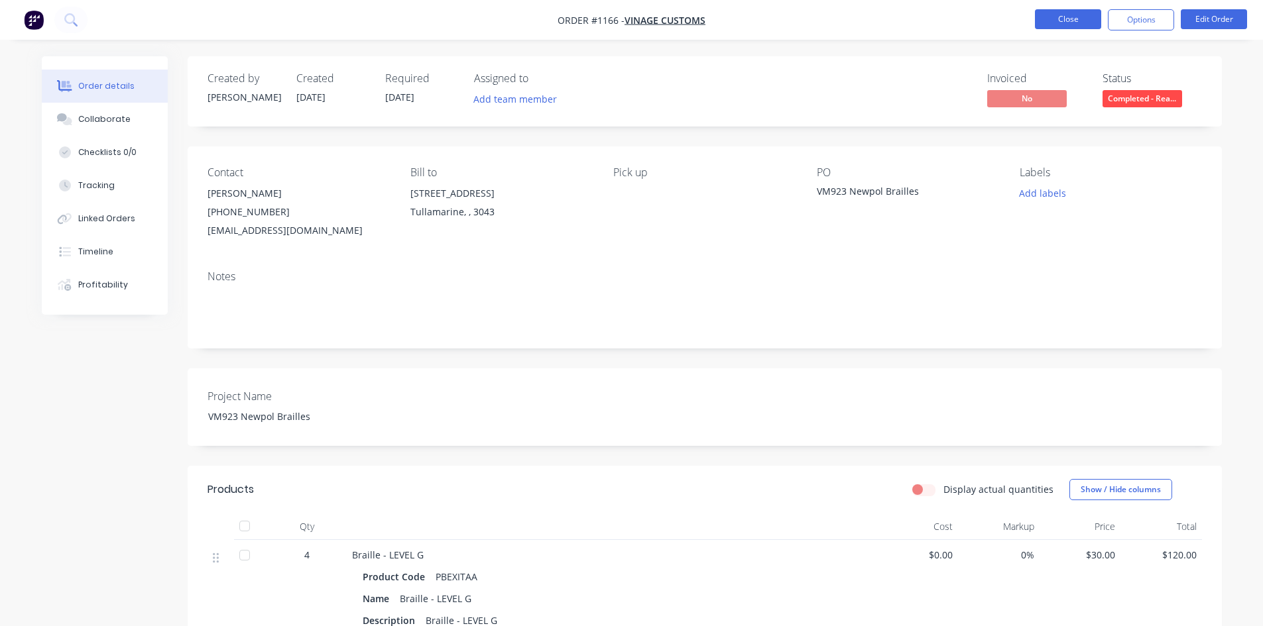
click at [1088, 23] on button "Close" at bounding box center [1068, 19] width 66 height 20
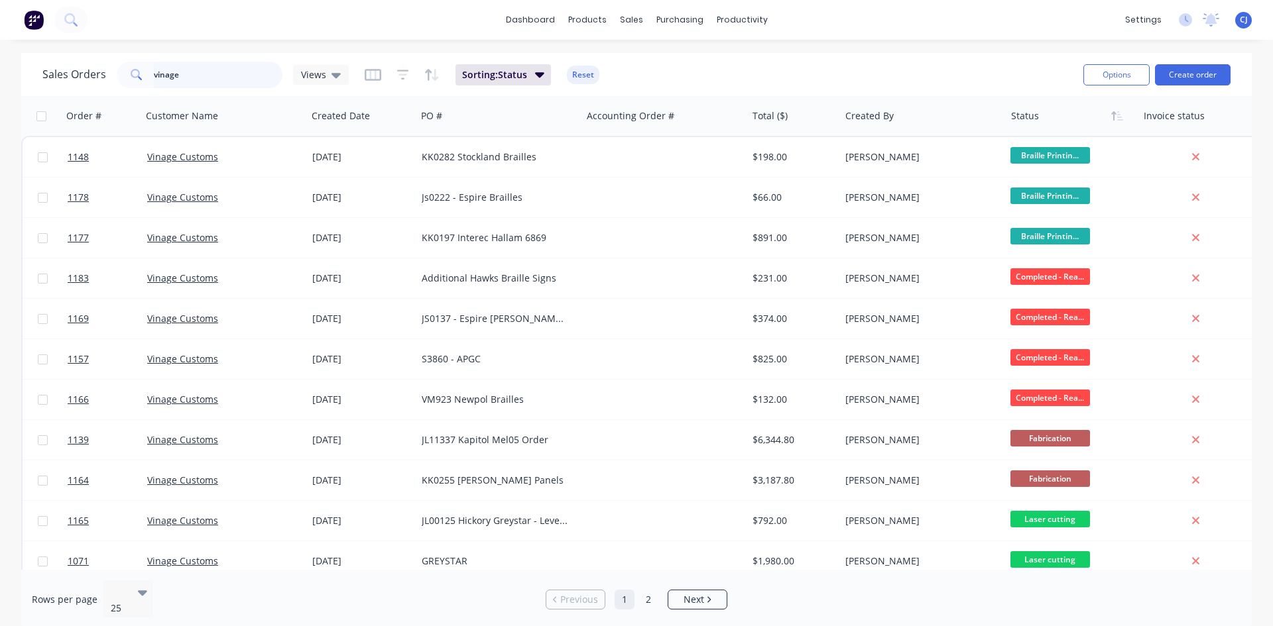
click at [216, 80] on input "vinage" at bounding box center [218, 75] width 129 height 27
click at [216, 76] on input "vinage" at bounding box center [218, 75] width 129 height 27
click at [154, 71] on input "vinage" at bounding box center [218, 75] width 129 height 27
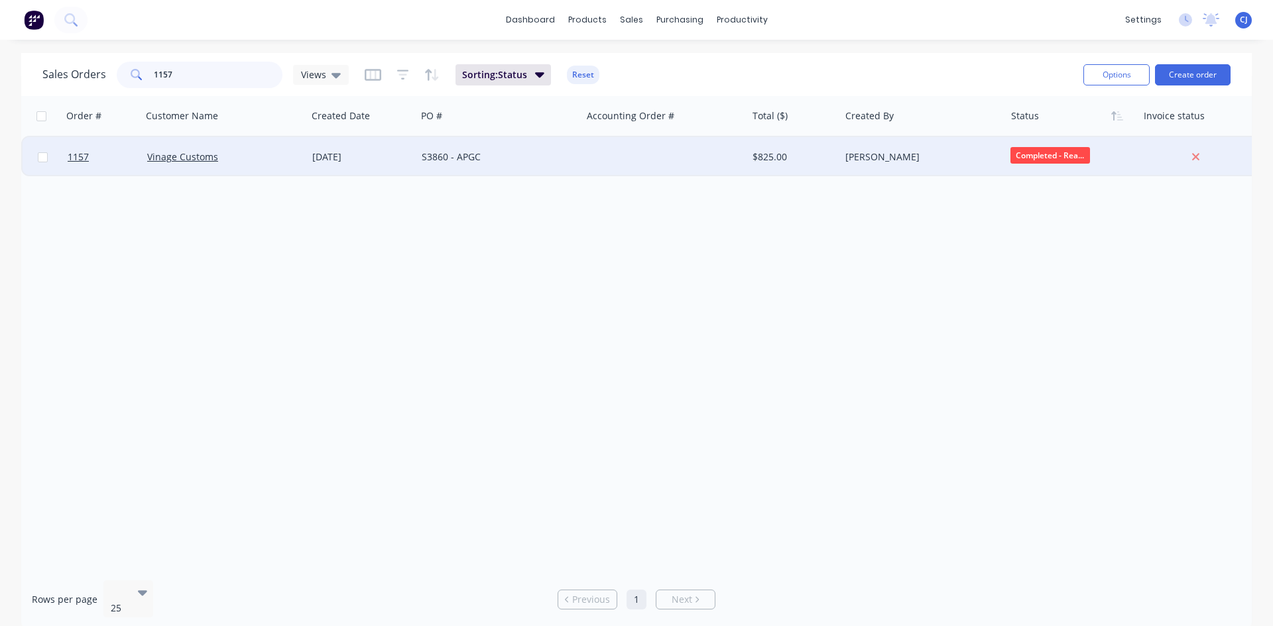
type input "1157"
click at [508, 159] on div "S3860 - APGC" at bounding box center [495, 156] width 147 height 13
